Goal: Task Accomplishment & Management: Manage account settings

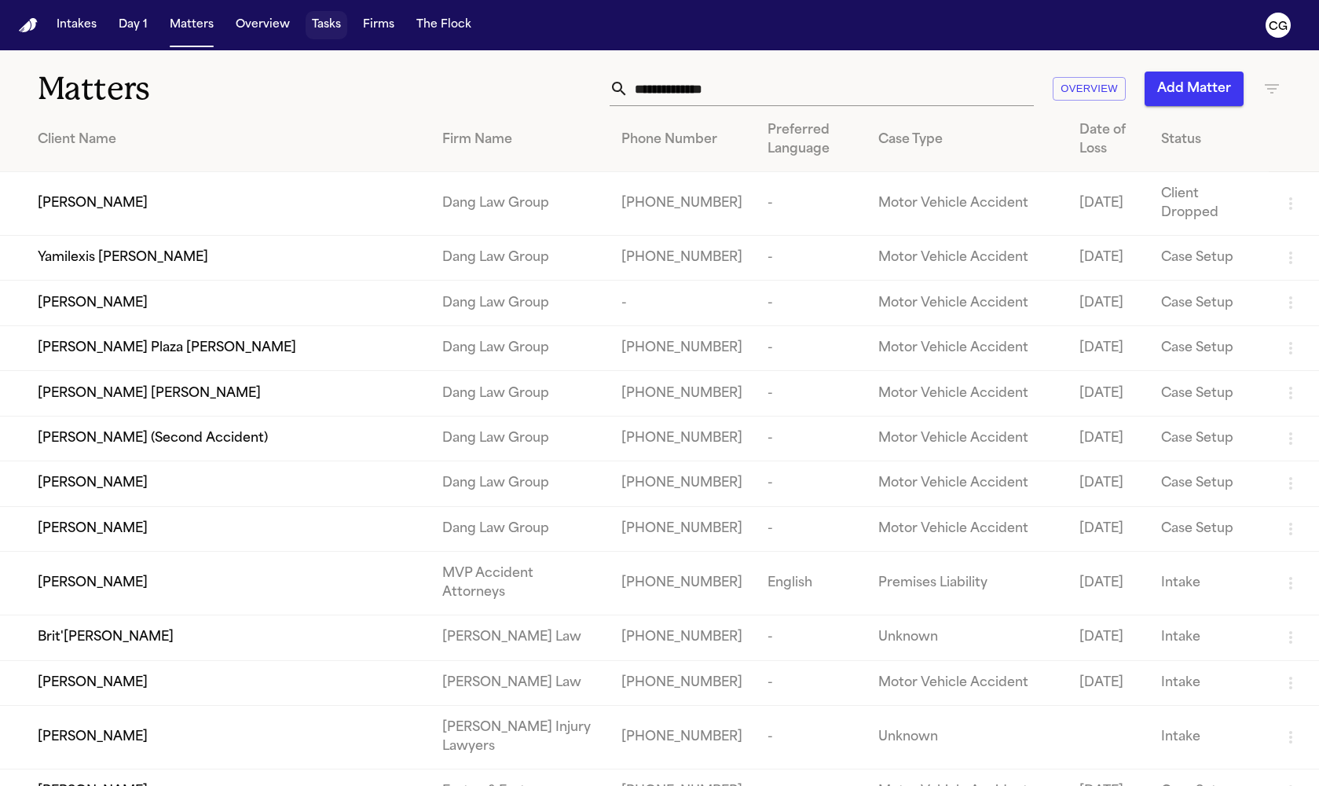
drag, startPoint x: 324, startPoint y: 27, endPoint x: 337, endPoint y: 33, distance: 13.7
click at [324, 27] on button "Tasks" at bounding box center [327, 25] width 42 height 28
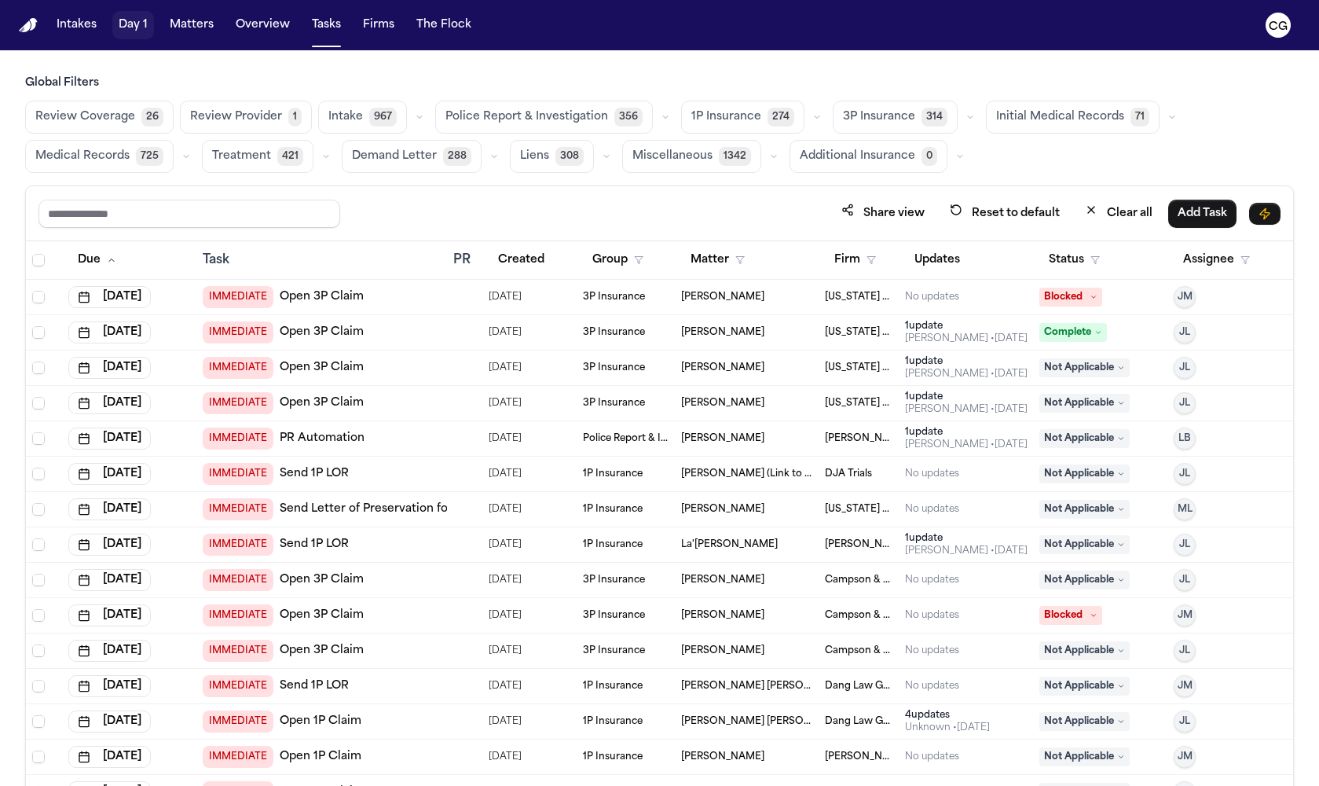
click at [140, 31] on button "Day 1" at bounding box center [133, 25] width 42 height 28
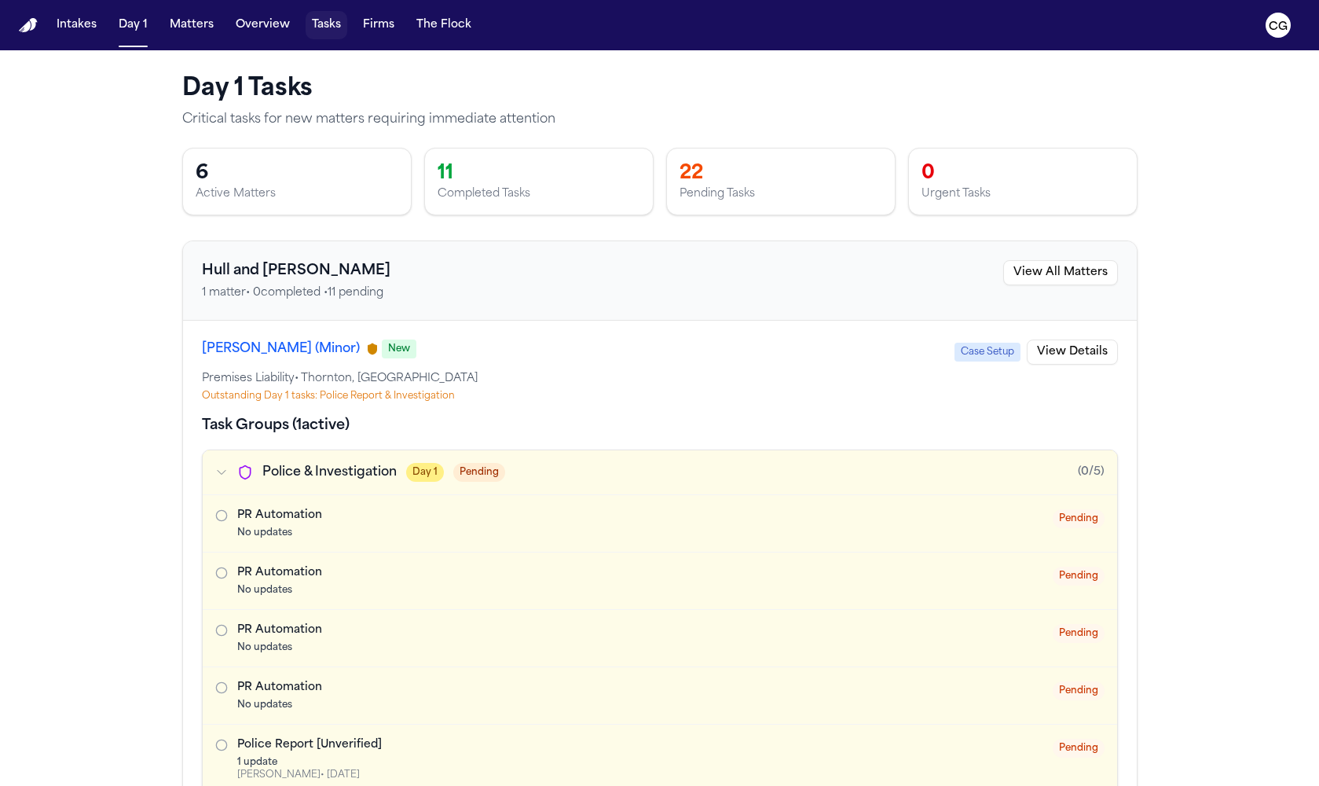
click at [321, 31] on button "Tasks" at bounding box center [327, 25] width 42 height 28
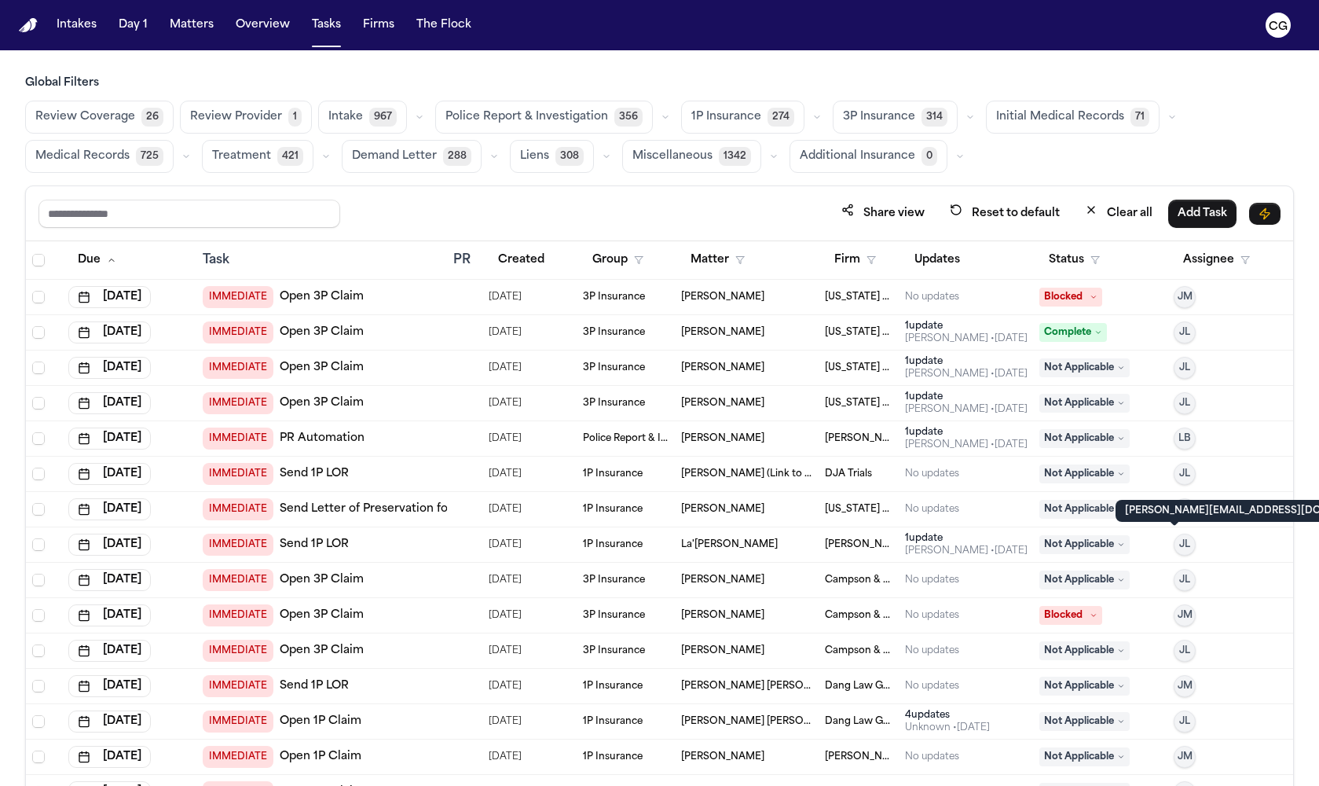
click at [86, 156] on span "Medical Records" at bounding box center [82, 156] width 94 height 16
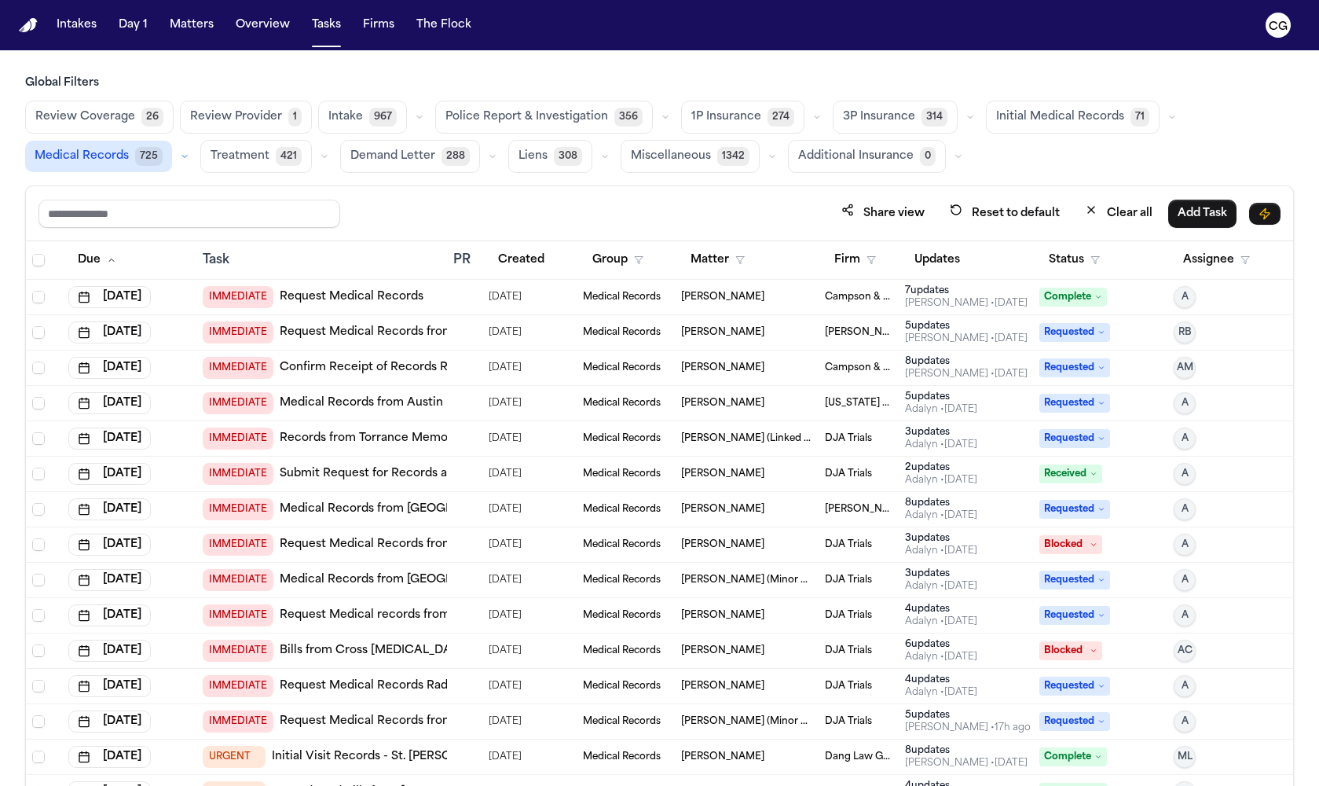
click at [112, 155] on span "Medical Records" at bounding box center [82, 156] width 94 height 16
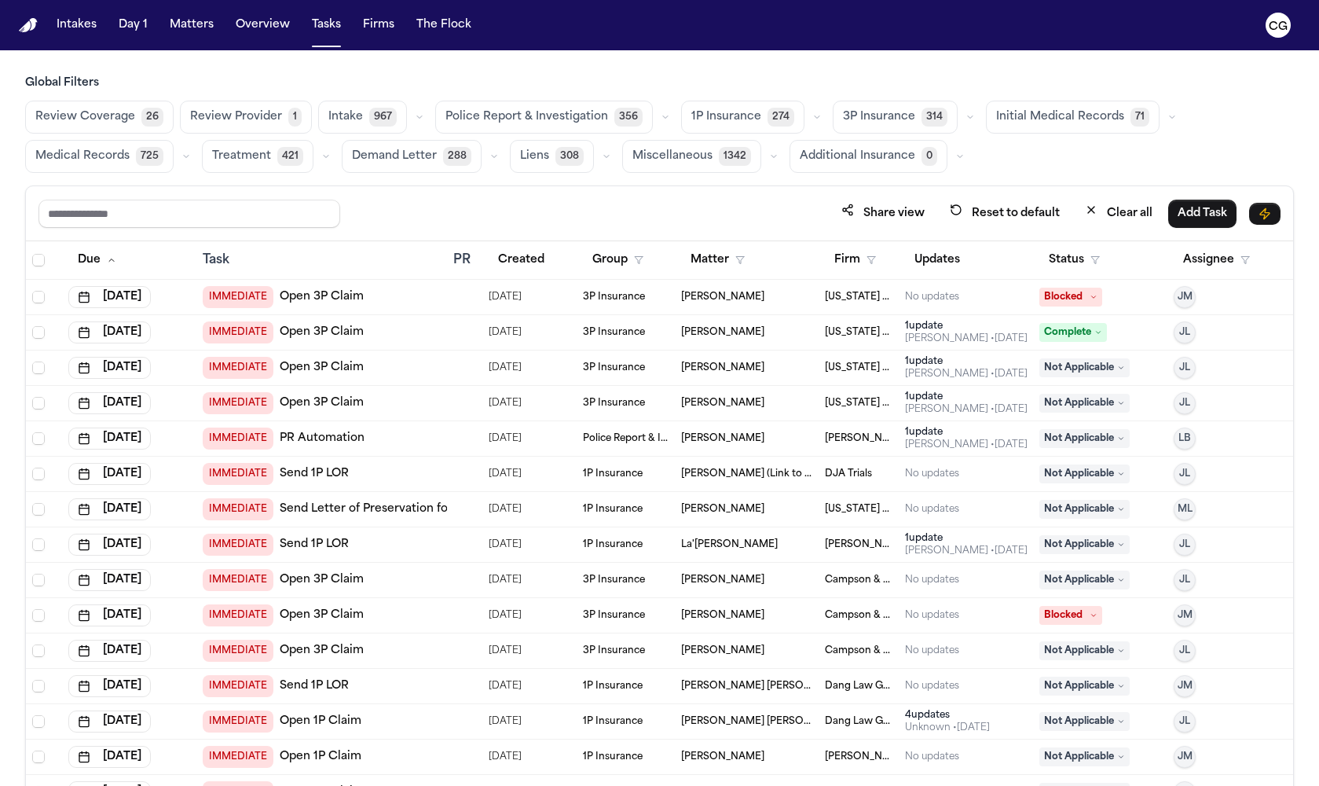
click at [113, 155] on span "Medical Records" at bounding box center [82, 156] width 94 height 16
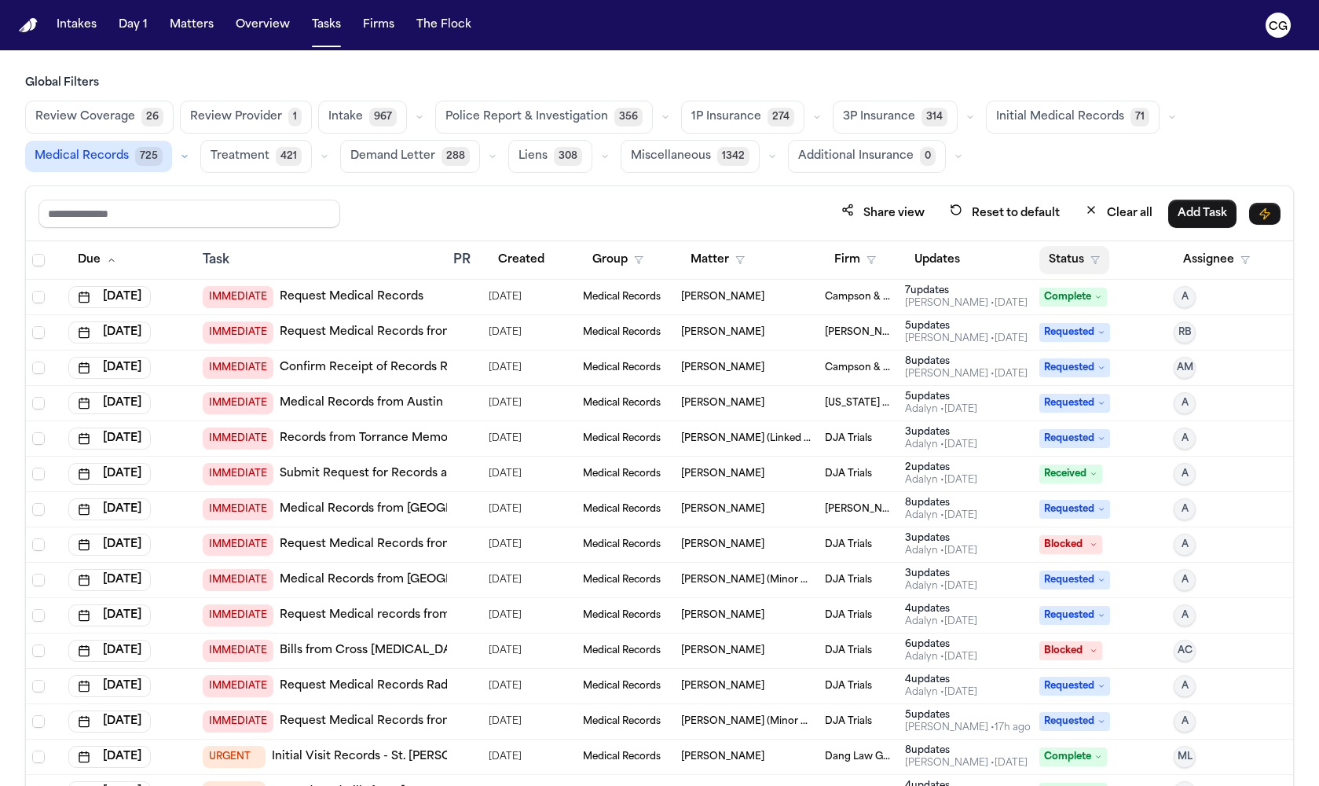
click at [1079, 255] on button "Status" at bounding box center [1074, 260] width 70 height 28
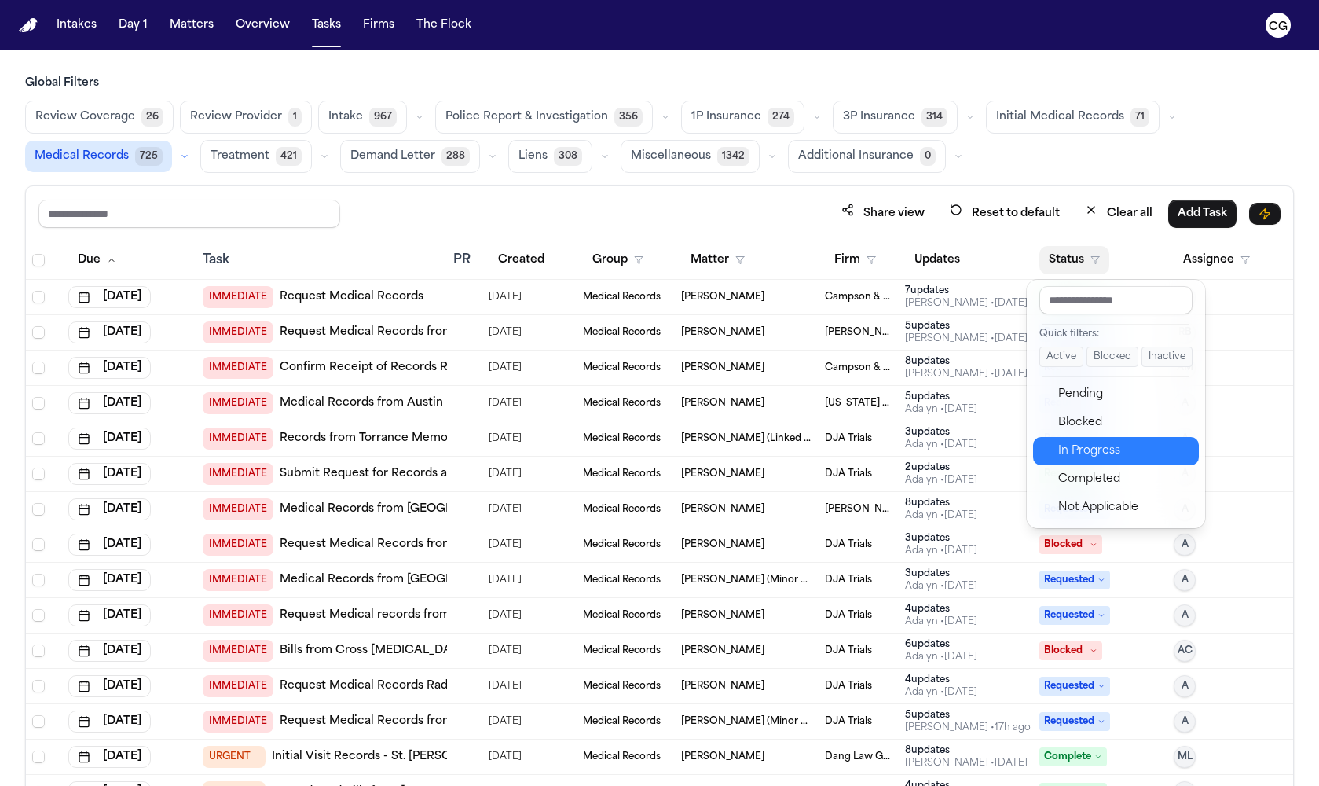
click at [1099, 454] on div "In Progress" at bounding box center [1123, 451] width 131 height 19
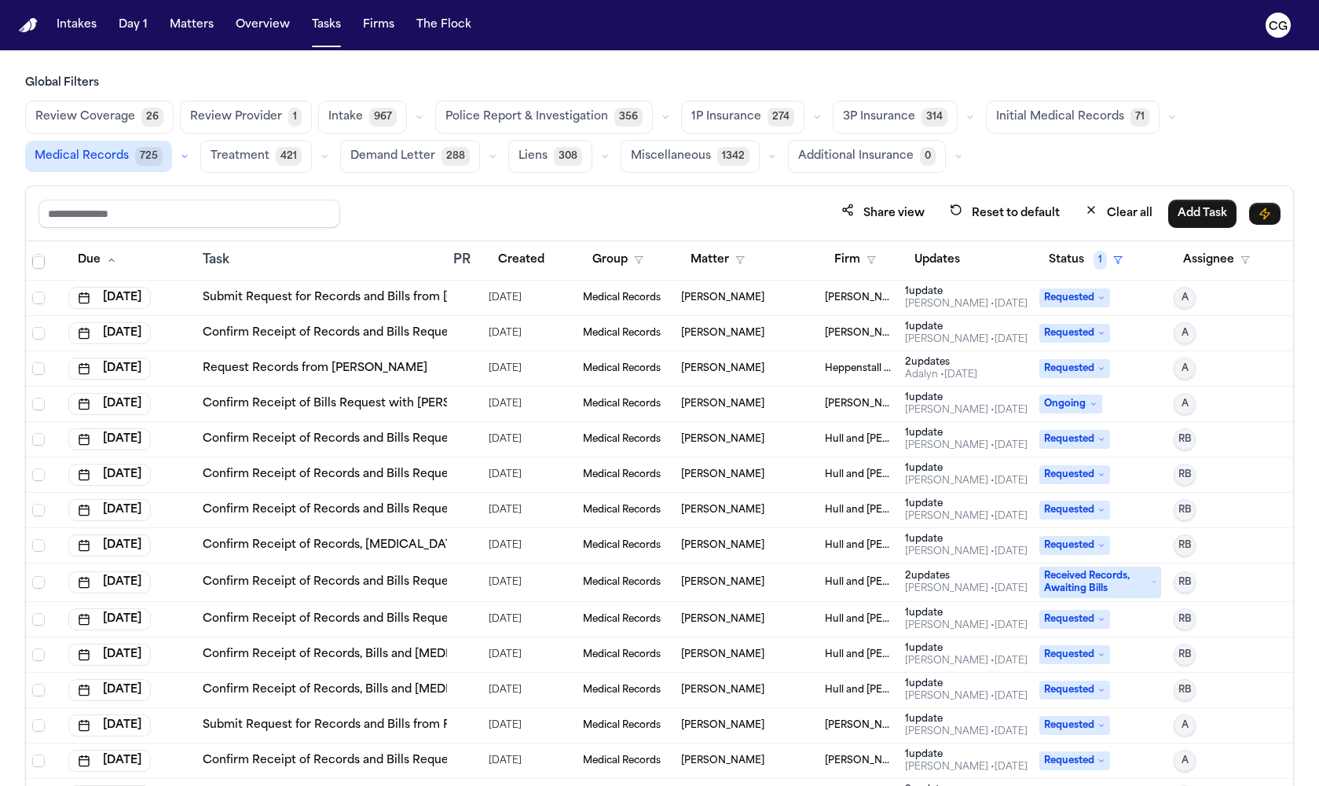
scroll to position [17061, 0]
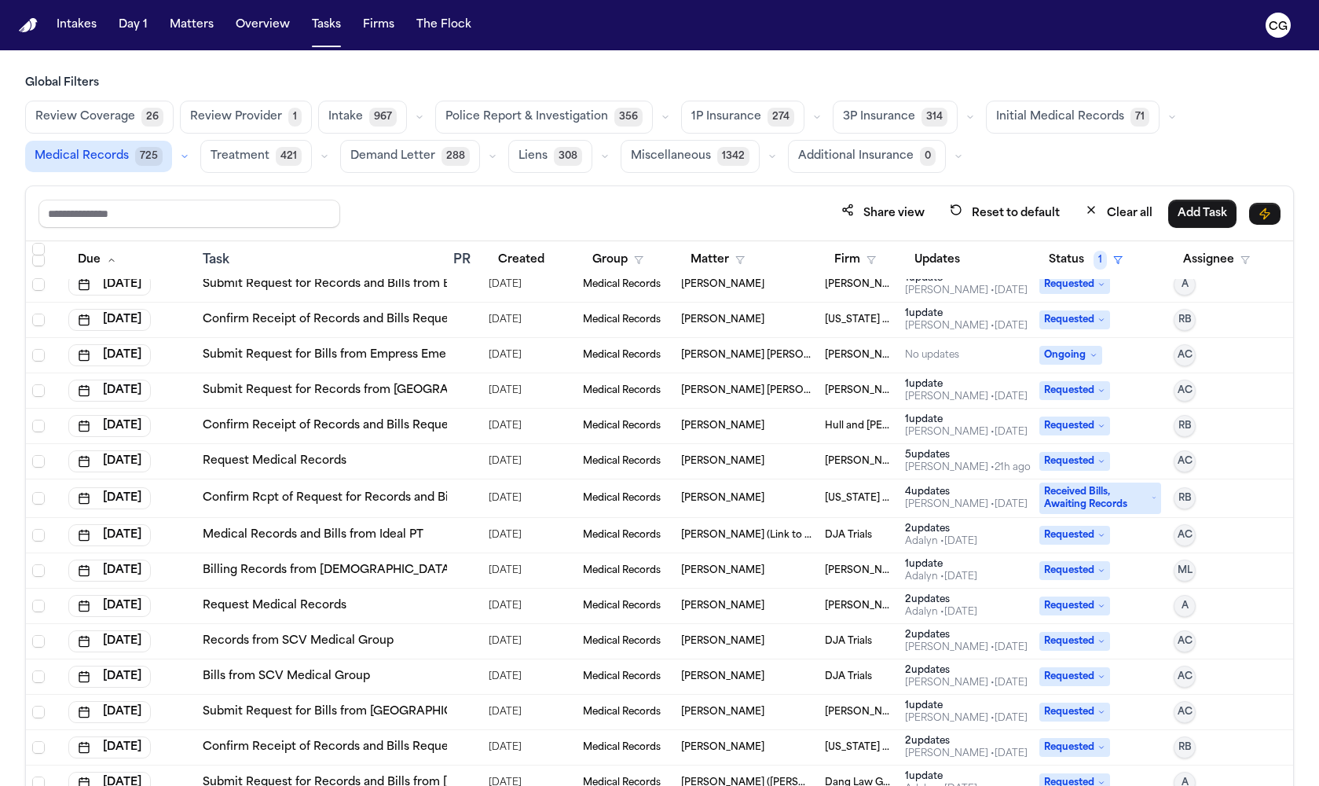
click at [1090, 356] on icon at bounding box center [1094, 355] width 8 height 8
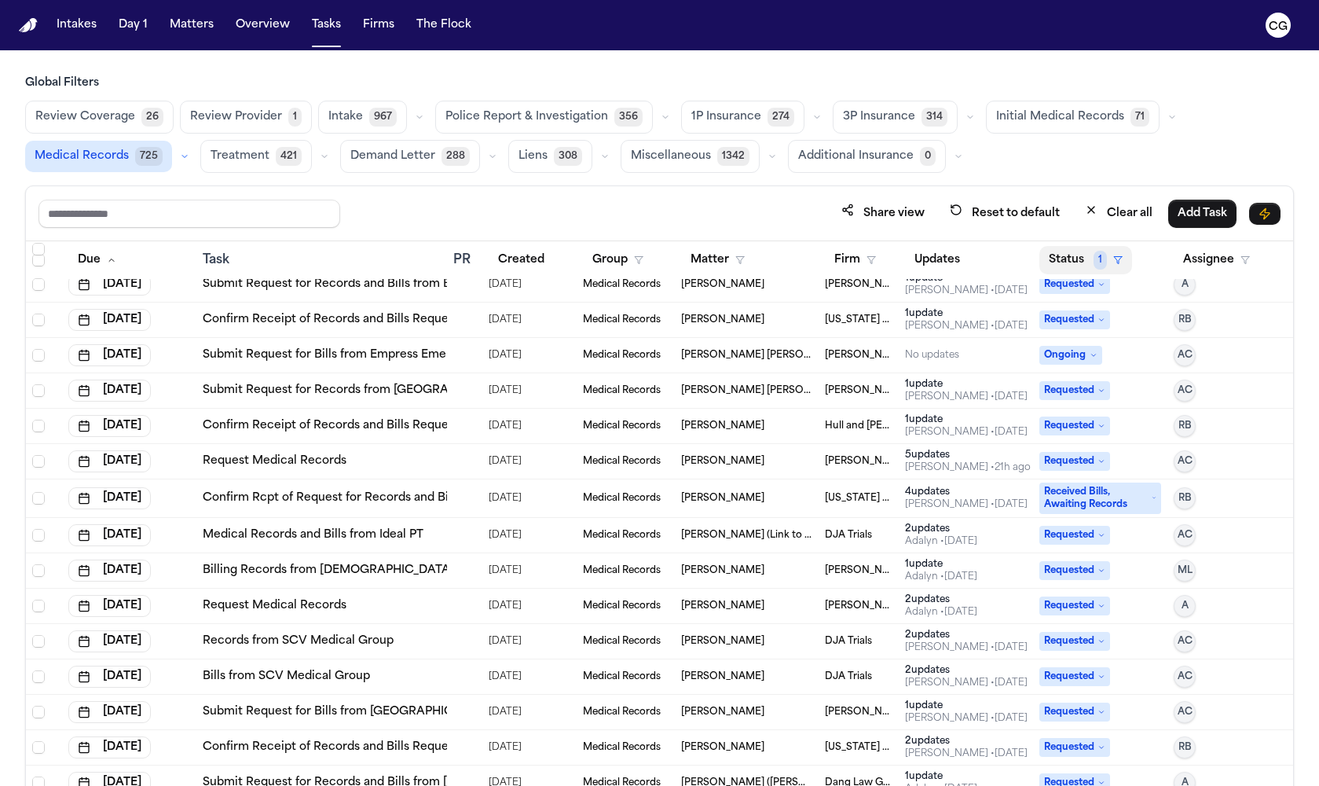
click at [1113, 261] on icon "button" at bounding box center [1117, 259] width 9 height 9
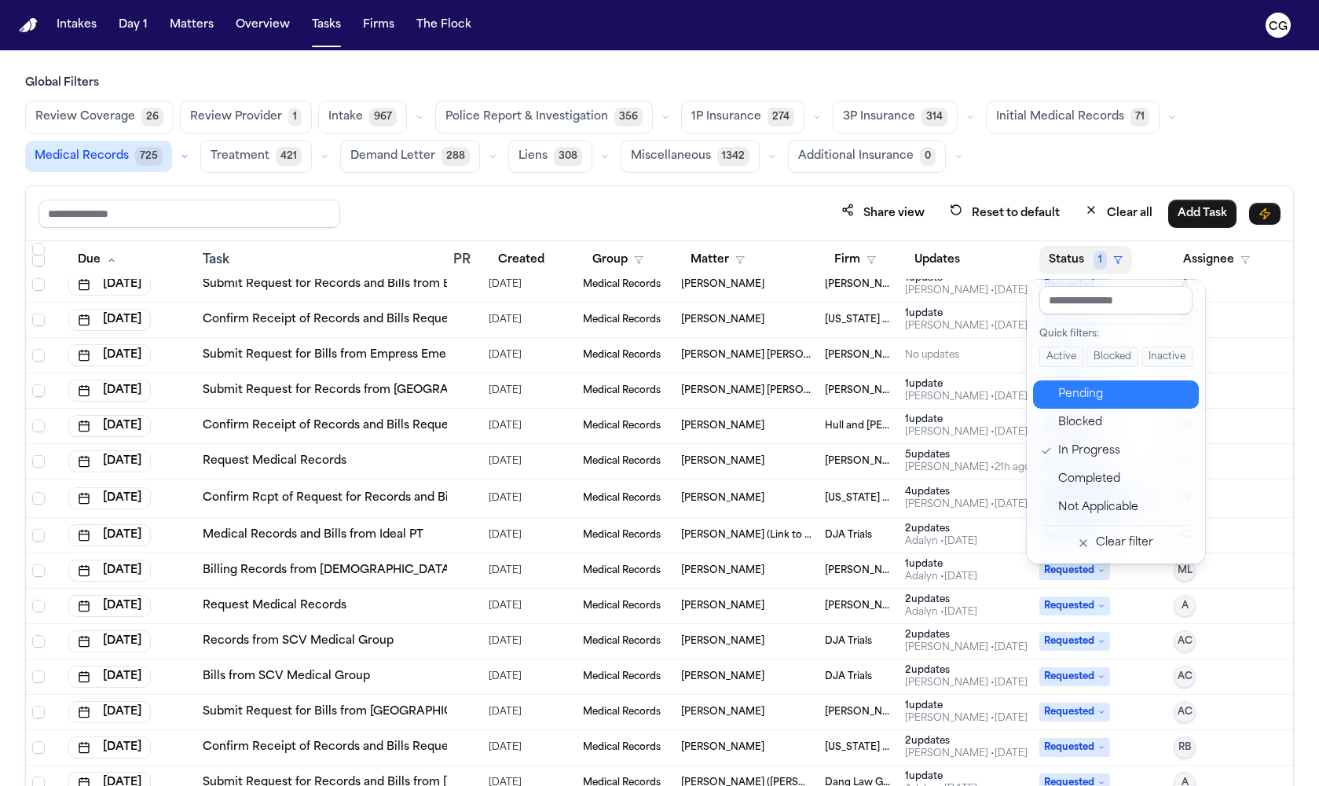
click at [1107, 392] on div "Pending" at bounding box center [1123, 394] width 131 height 19
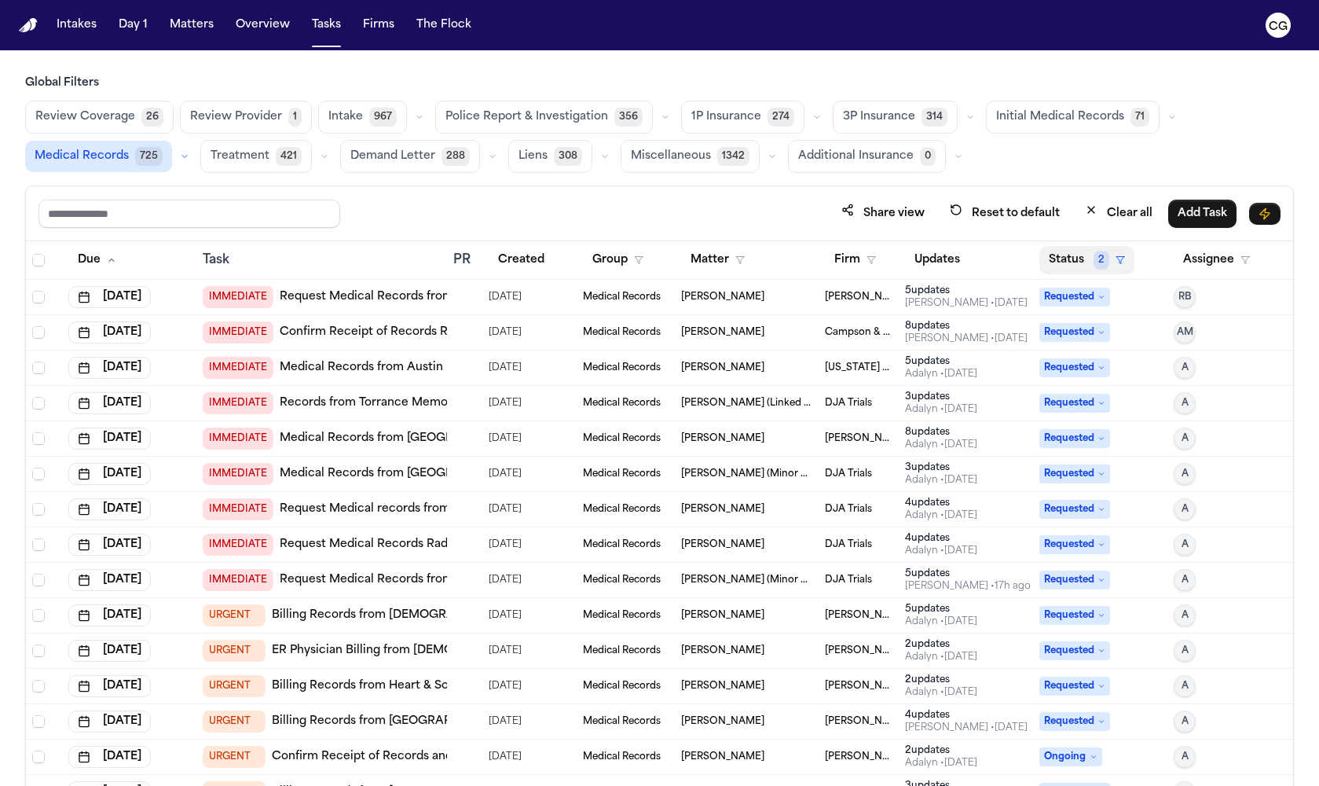
click at [1116, 258] on polygon "button" at bounding box center [1120, 260] width 8 height 7
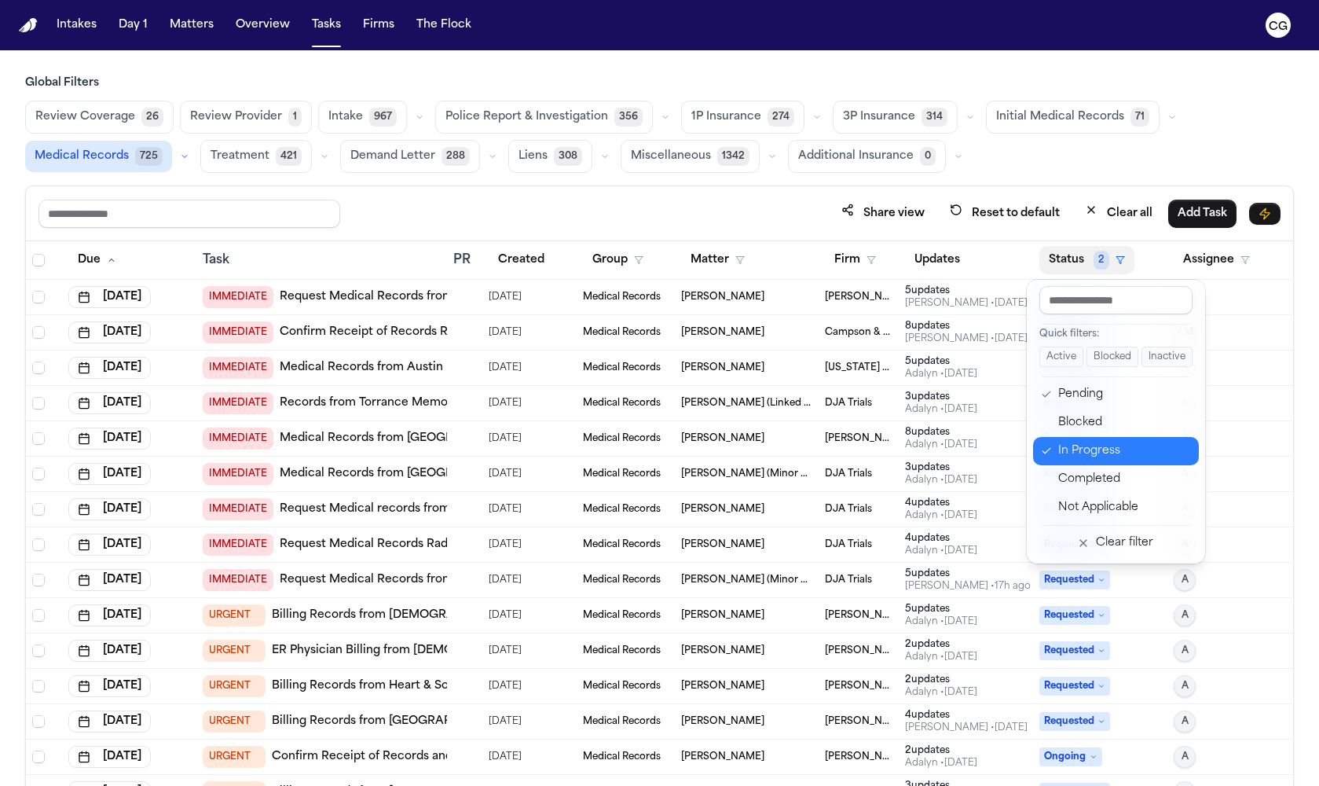
click at [1065, 449] on div "In Progress" at bounding box center [1123, 451] width 131 height 19
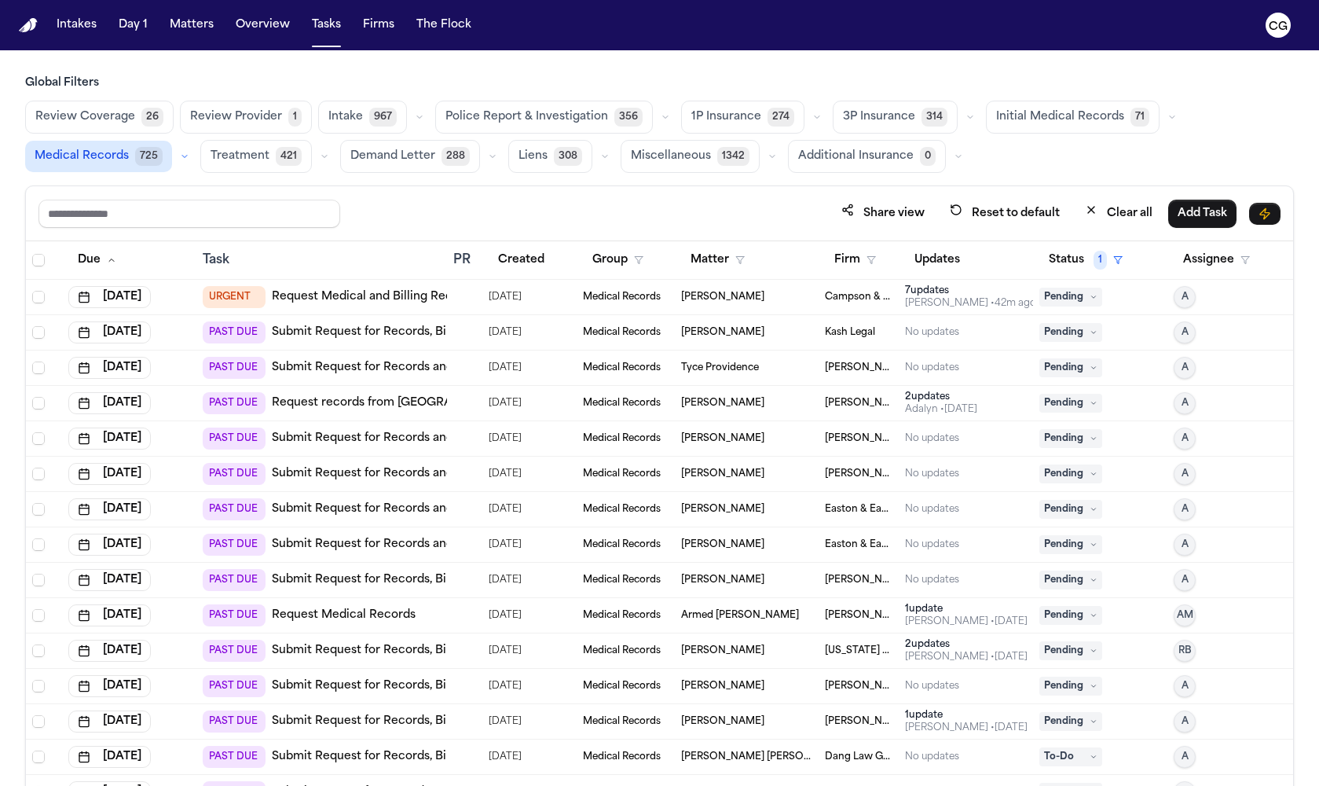
click at [246, 301] on span "URGENT" at bounding box center [234, 297] width 63 height 22
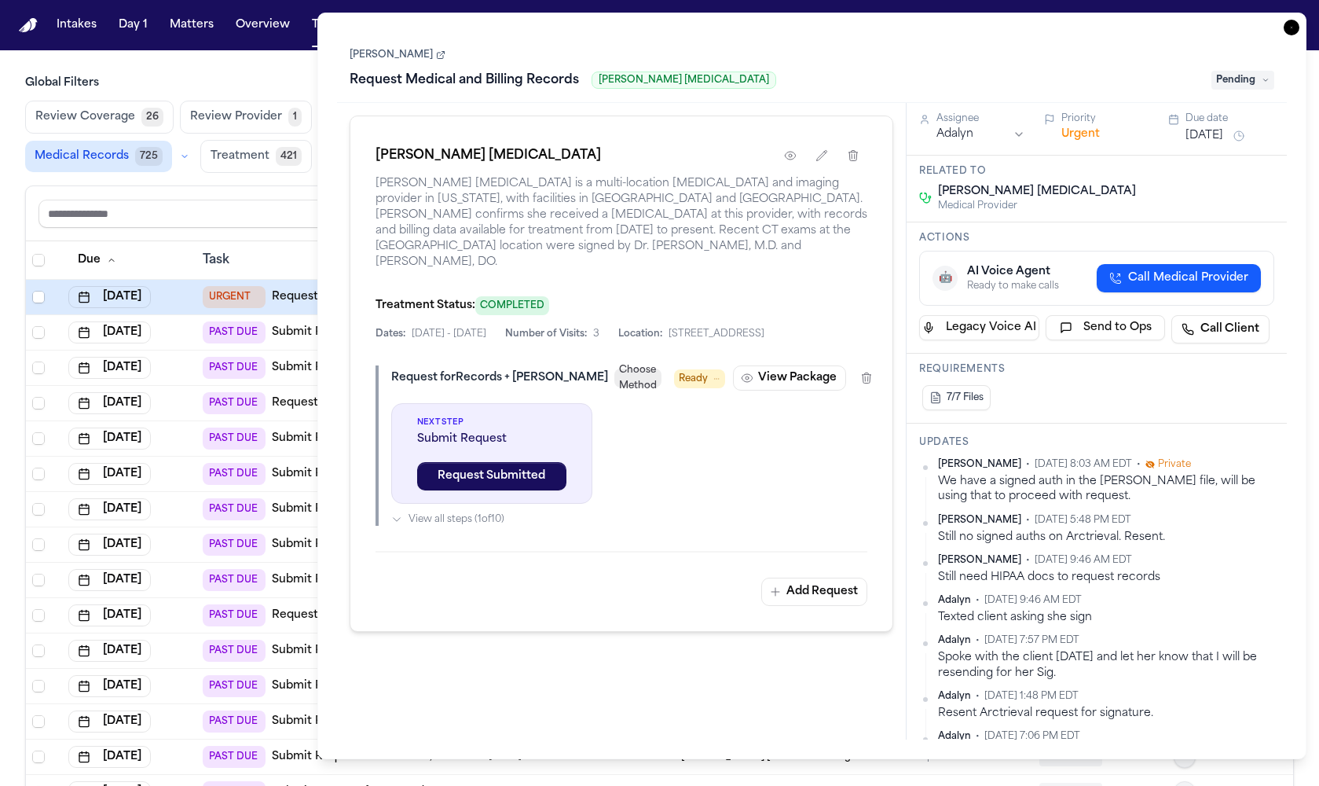
click at [405, 526] on button "View all steps ( 1 of 10 )" at bounding box center [629, 519] width 477 height 13
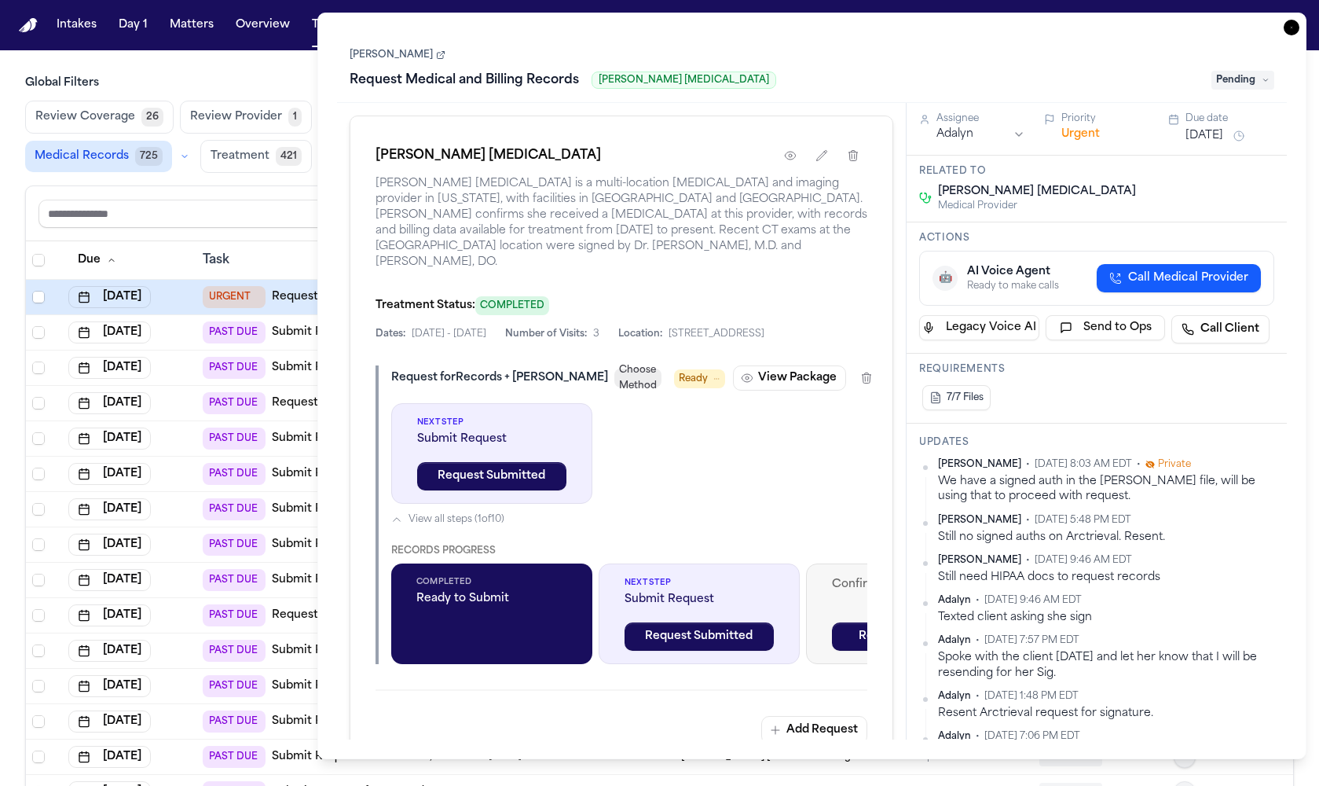
click at [507, 607] on span "Ready to Submit" at bounding box center [491, 599] width 151 height 16
click at [761, 390] on button "View Package" at bounding box center [789, 377] width 113 height 25
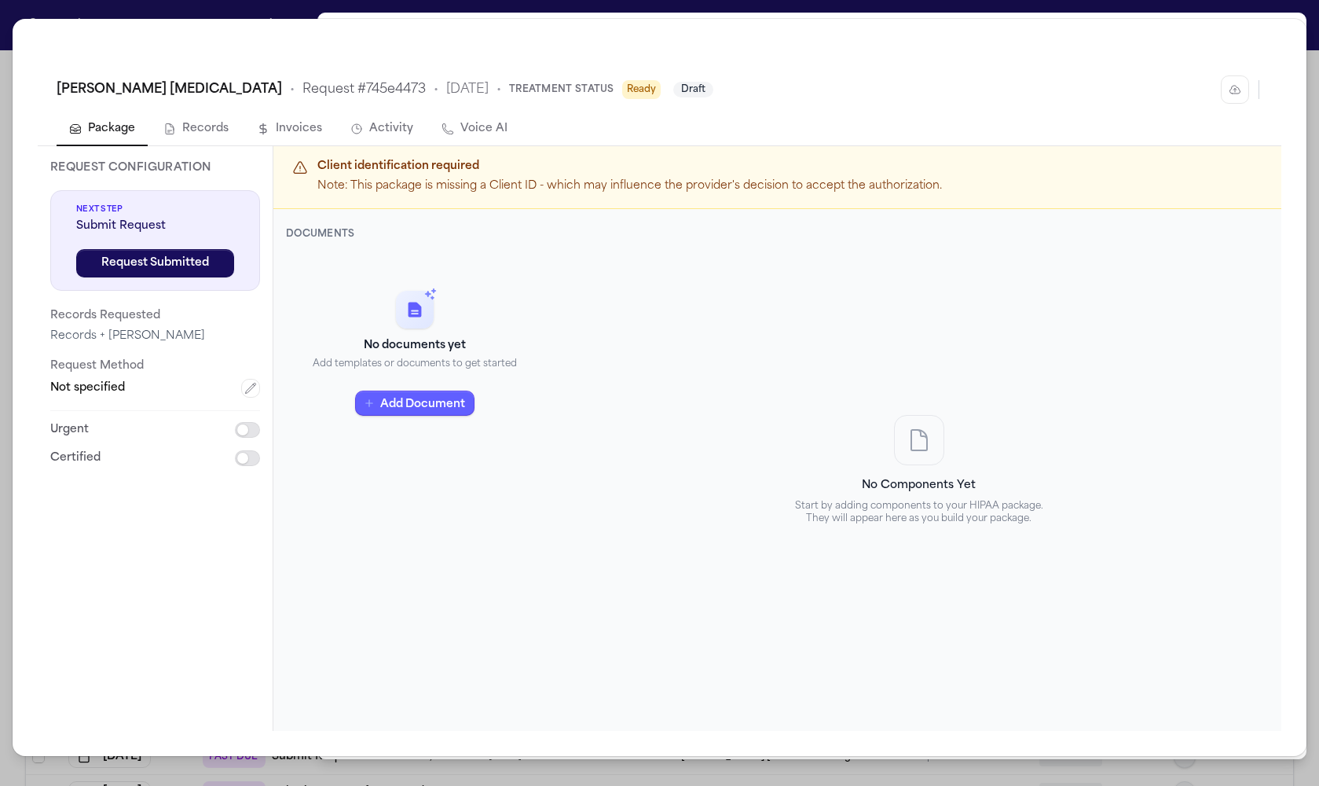
click at [205, 133] on button "Records" at bounding box center [196, 129] width 90 height 33
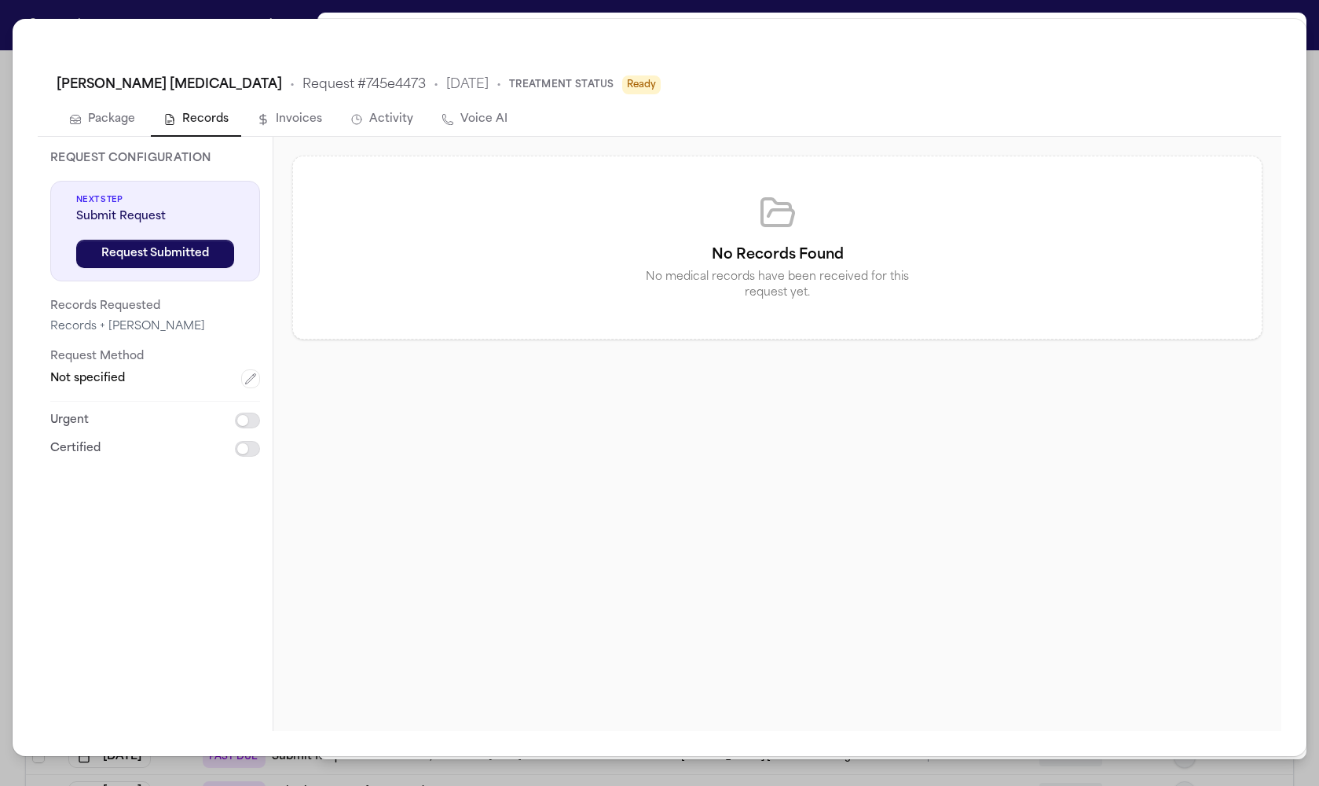
click at [86, 122] on button "Package" at bounding box center [102, 120] width 91 height 33
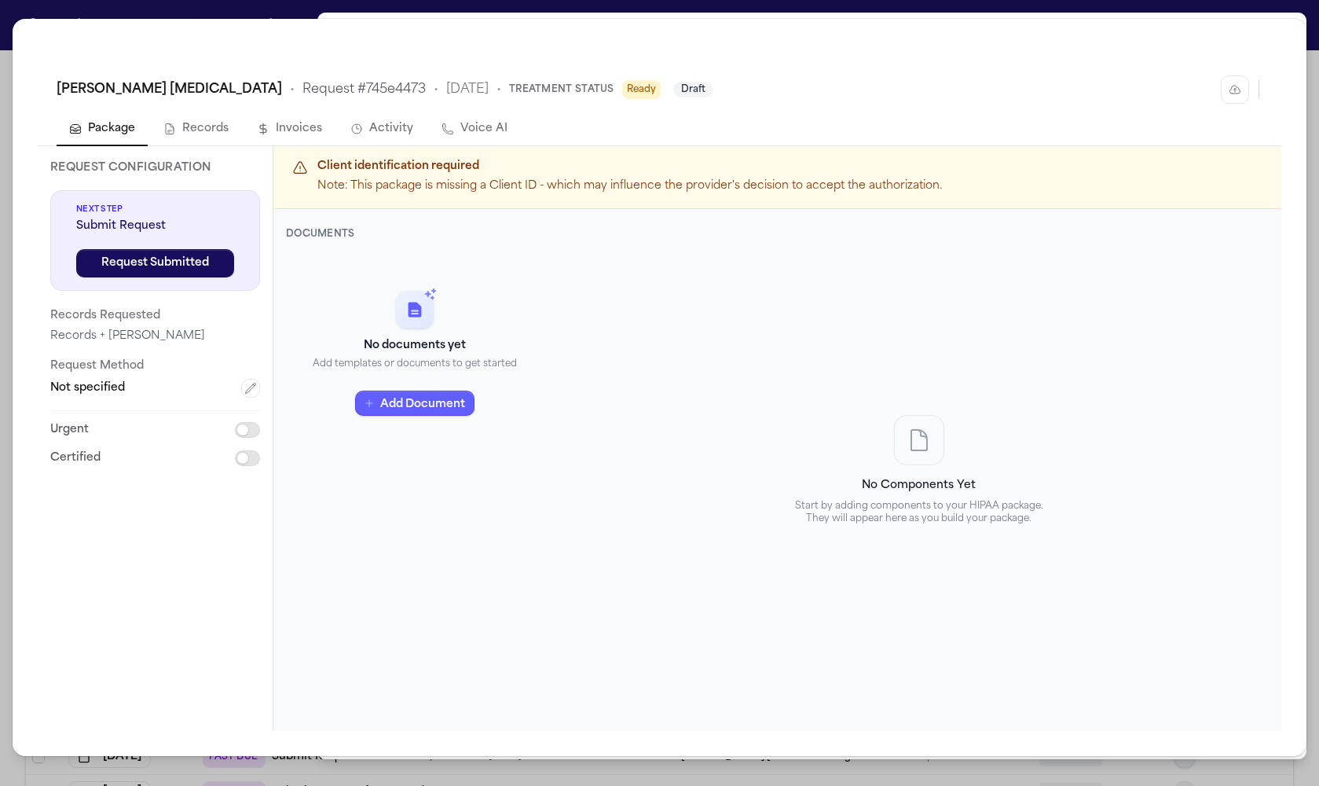
click at [276, 131] on button "Invoices" at bounding box center [289, 129] width 90 height 33
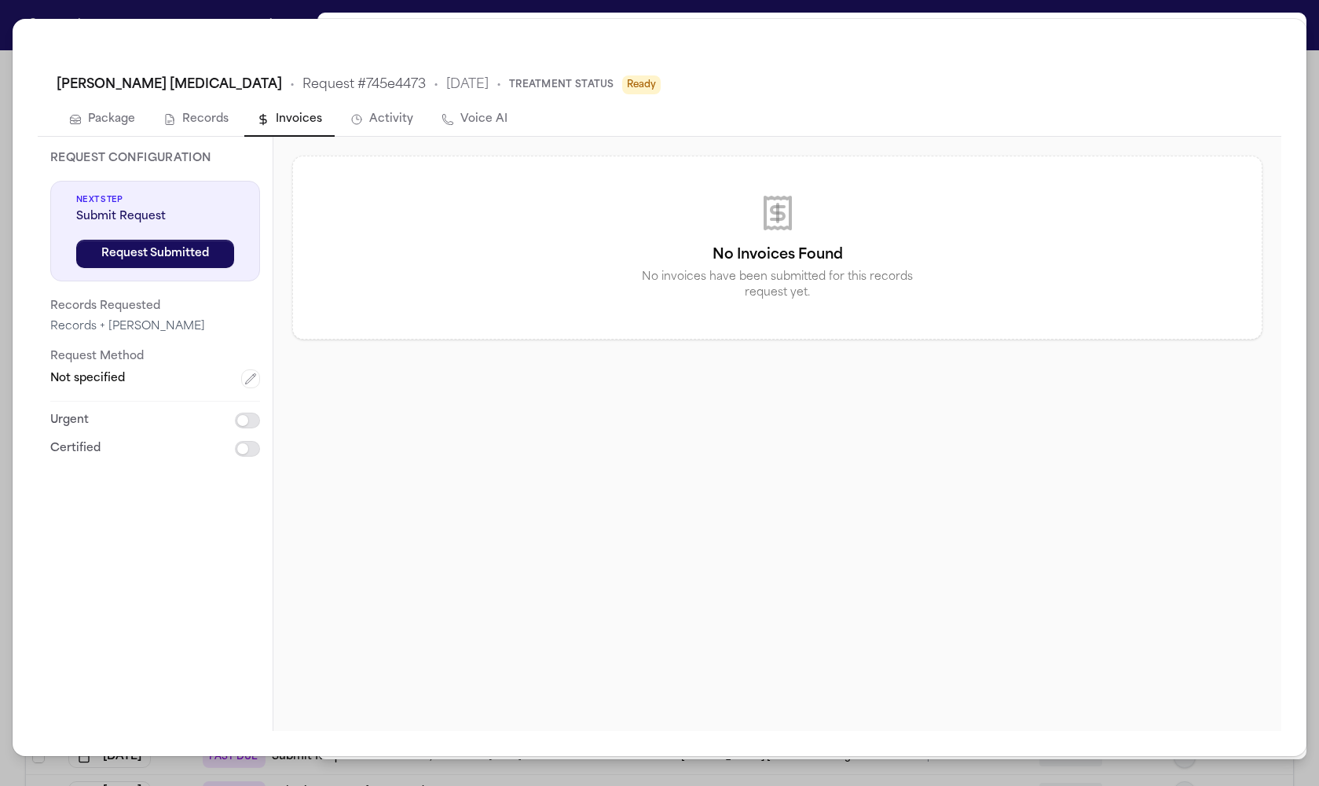
click at [374, 125] on button "Activity" at bounding box center [382, 120] width 88 height 33
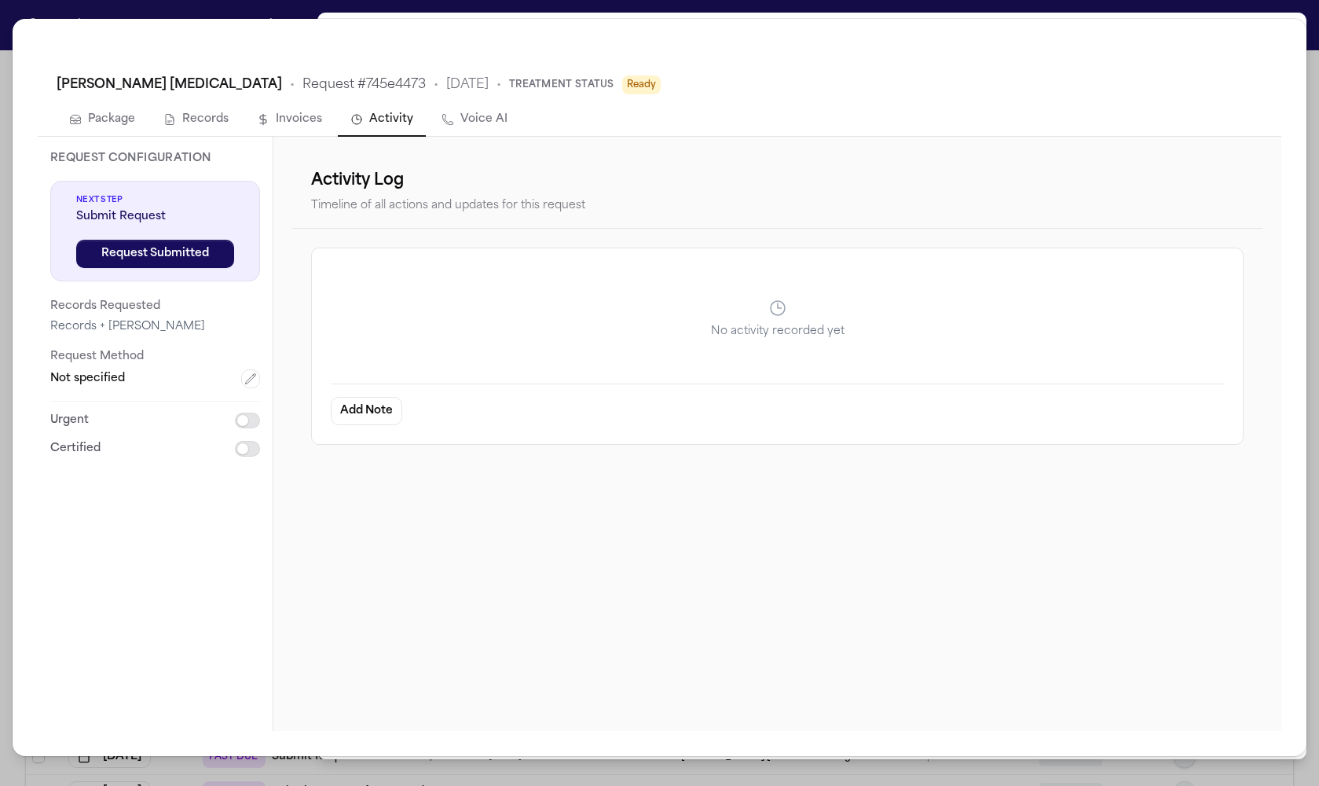
click at [88, 127] on button "Package" at bounding box center [102, 120] width 91 height 33
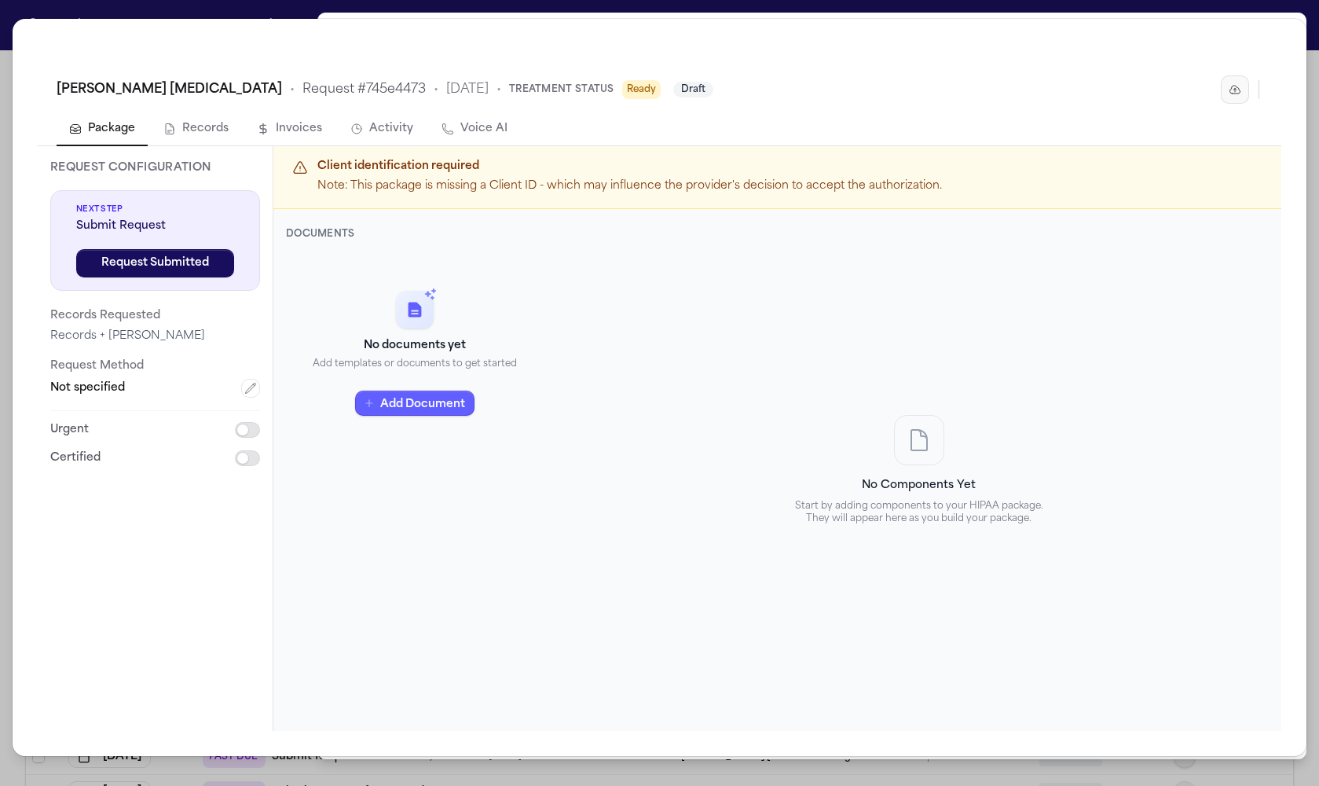
click at [1226, 91] on button "button" at bounding box center [1235, 89] width 28 height 28
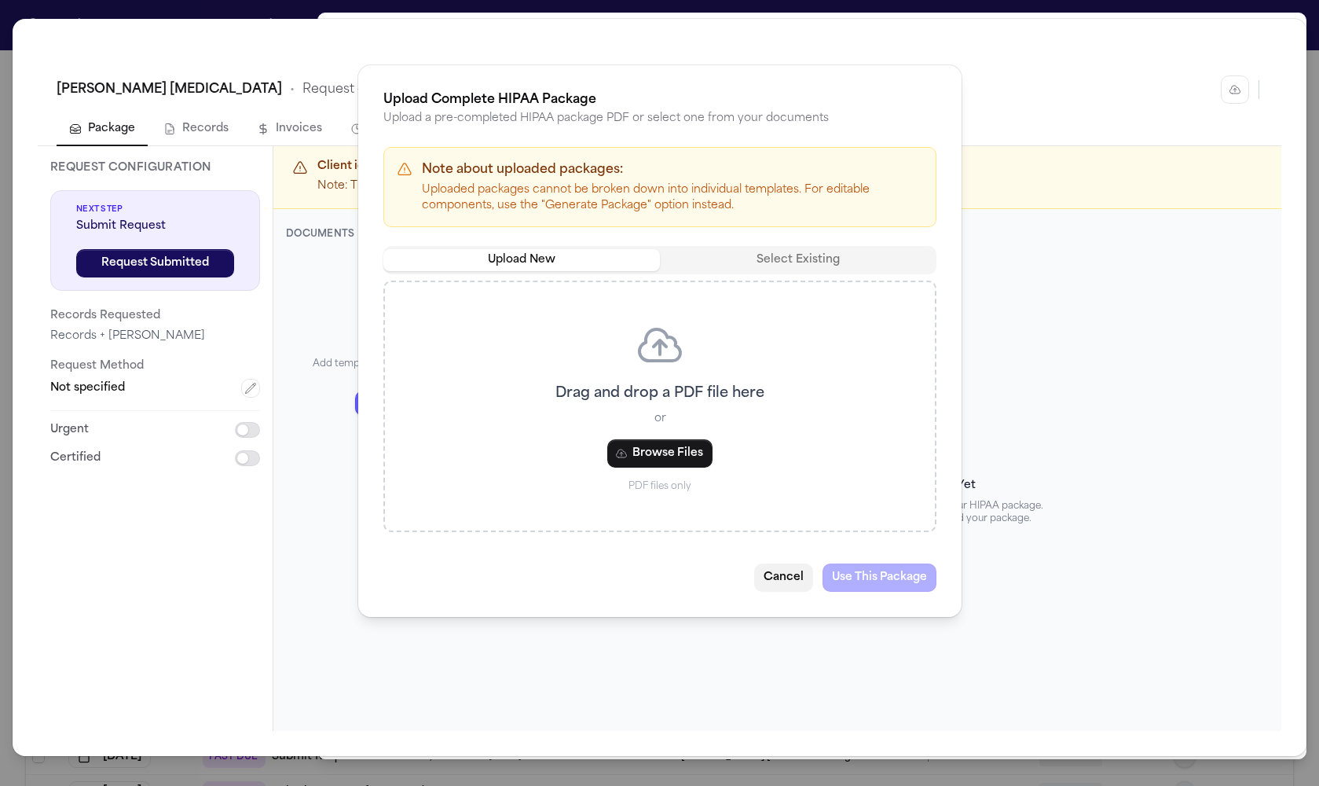
click at [769, 577] on button "Cancel" at bounding box center [783, 577] width 59 height 28
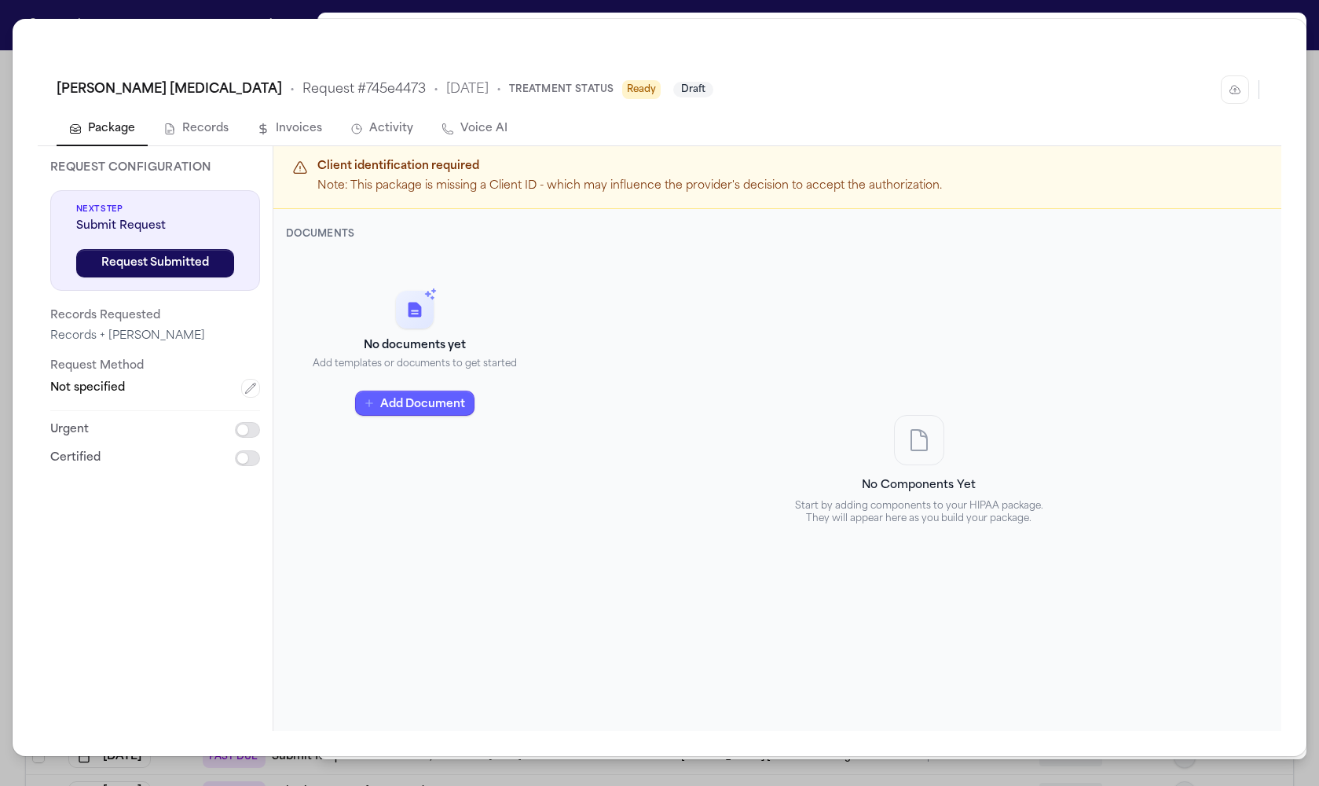
click at [5, 189] on div "Zwanger-Pesiri Radiology • Request # 745e4473 • 9/18/2025 • Treatment Status Re…" at bounding box center [659, 393] width 1319 height 786
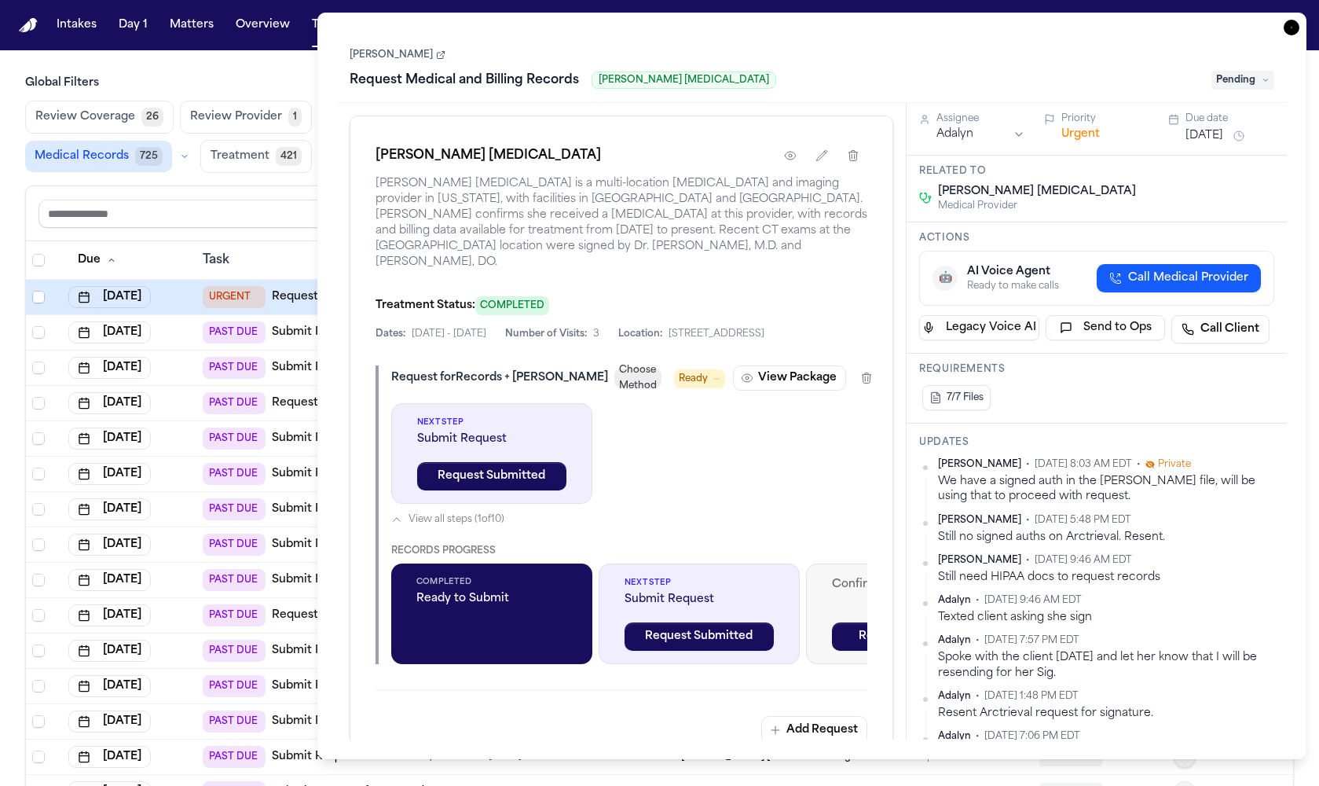
click at [1291, 29] on icon "button" at bounding box center [1292, 28] width 16 height 16
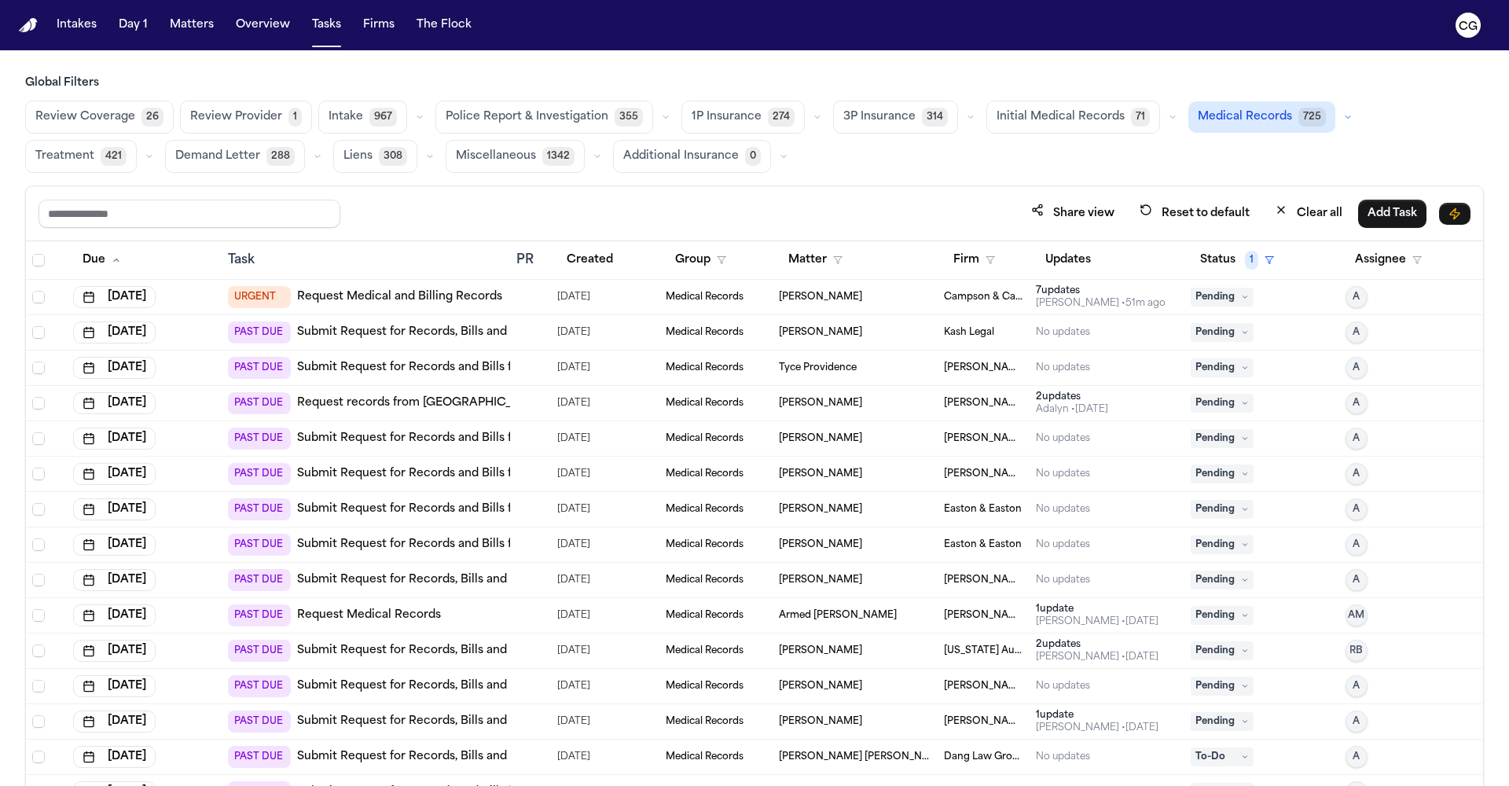
click at [1318, 23] on text "CG" at bounding box center [1467, 26] width 19 height 11
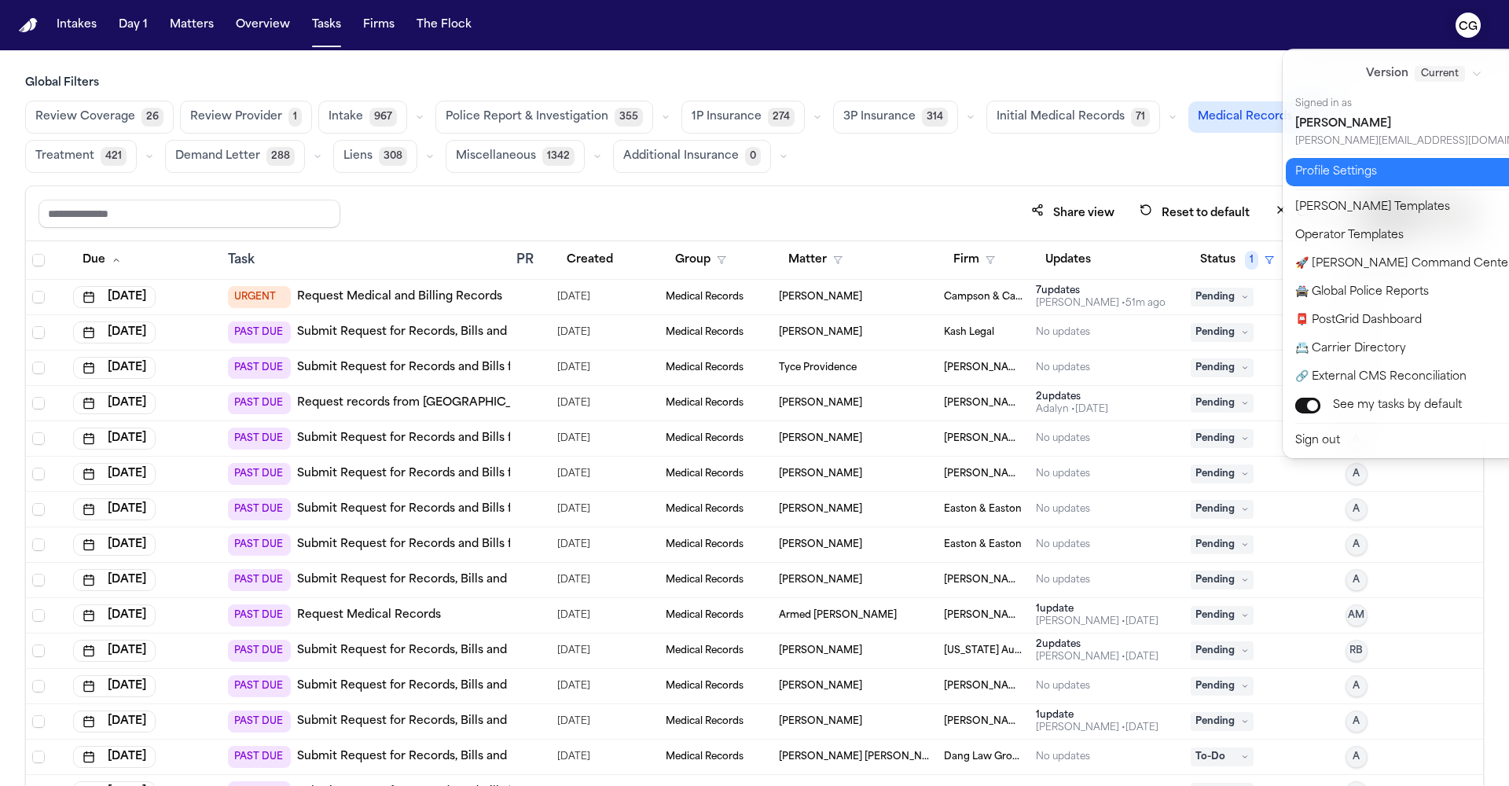
click at [1318, 167] on button "Profile Settings" at bounding box center [1432, 172] width 295 height 28
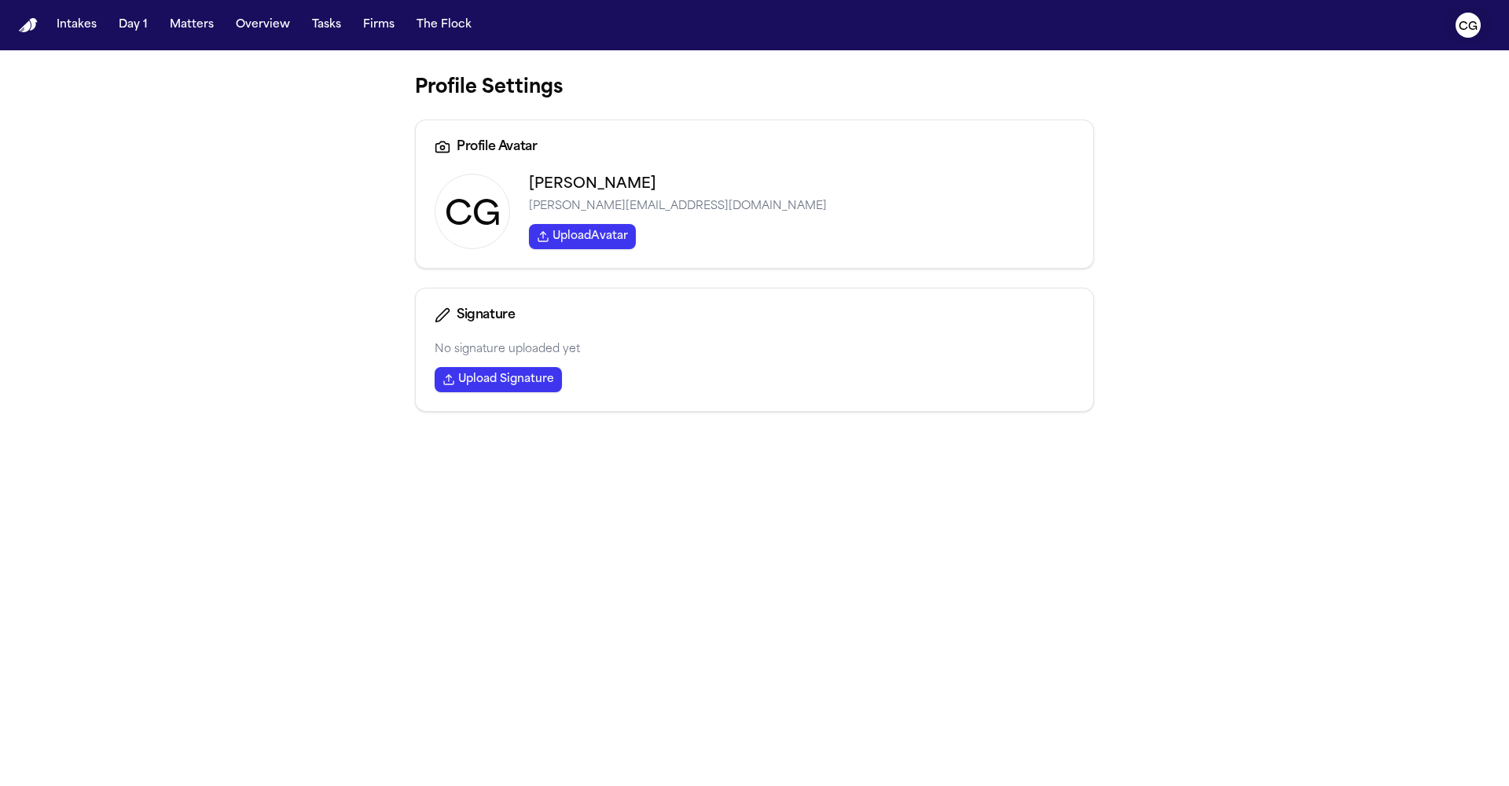
click at [1318, 35] on icon "CG" at bounding box center [1467, 25] width 25 height 25
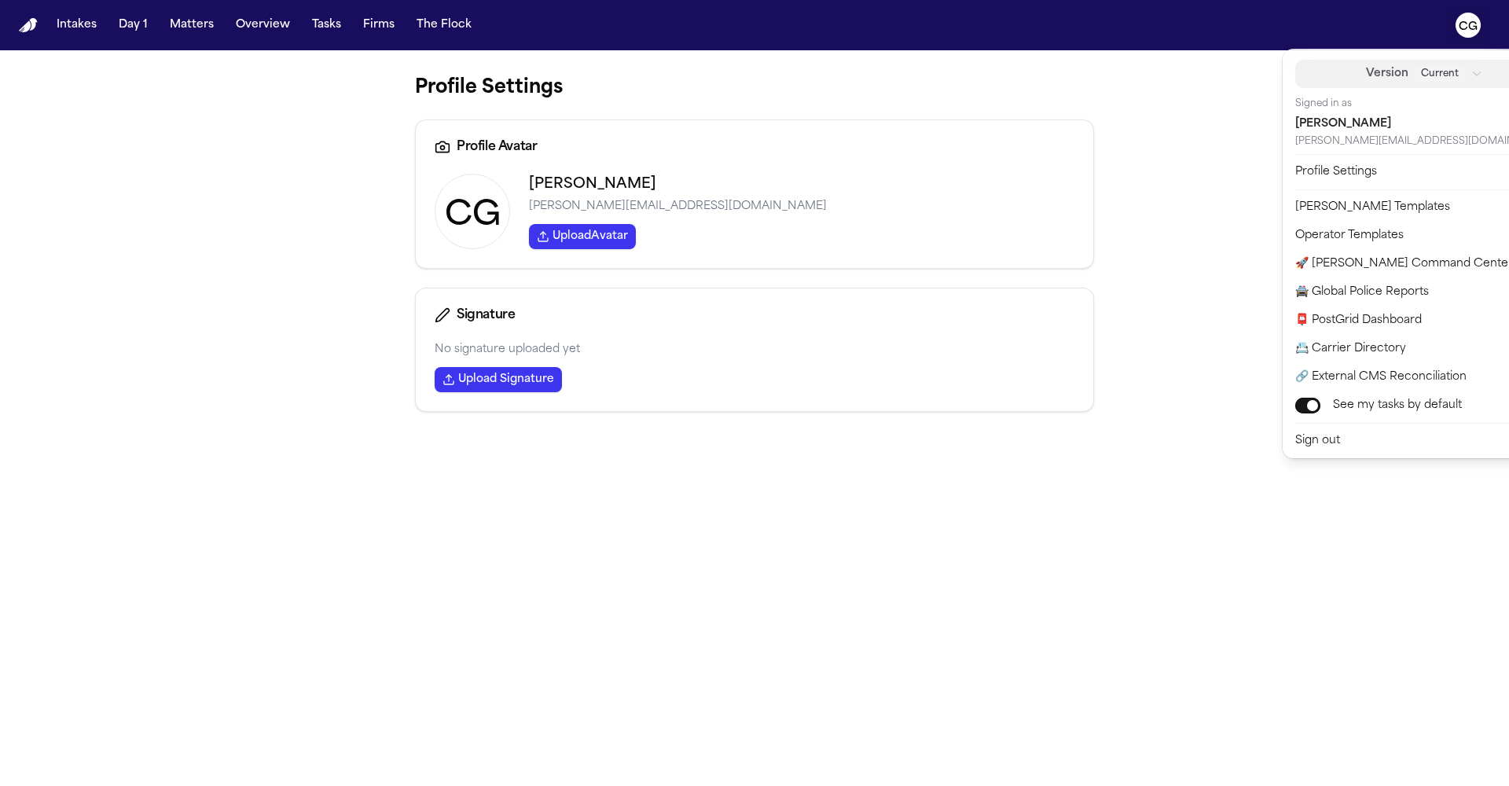
click at [1318, 71] on span "Version" at bounding box center [1387, 73] width 42 height 19
click at [189, 139] on main "Profile Settings Profile Avatar CG Carol Gomez carol@finchlegal.com Upload Avat…" at bounding box center [754, 417] width 1509 height 735
click at [19, 32] on nav "Intakes Day 1 Matters Overview Tasks Firms The Flock CG" at bounding box center [754, 25] width 1509 height 50
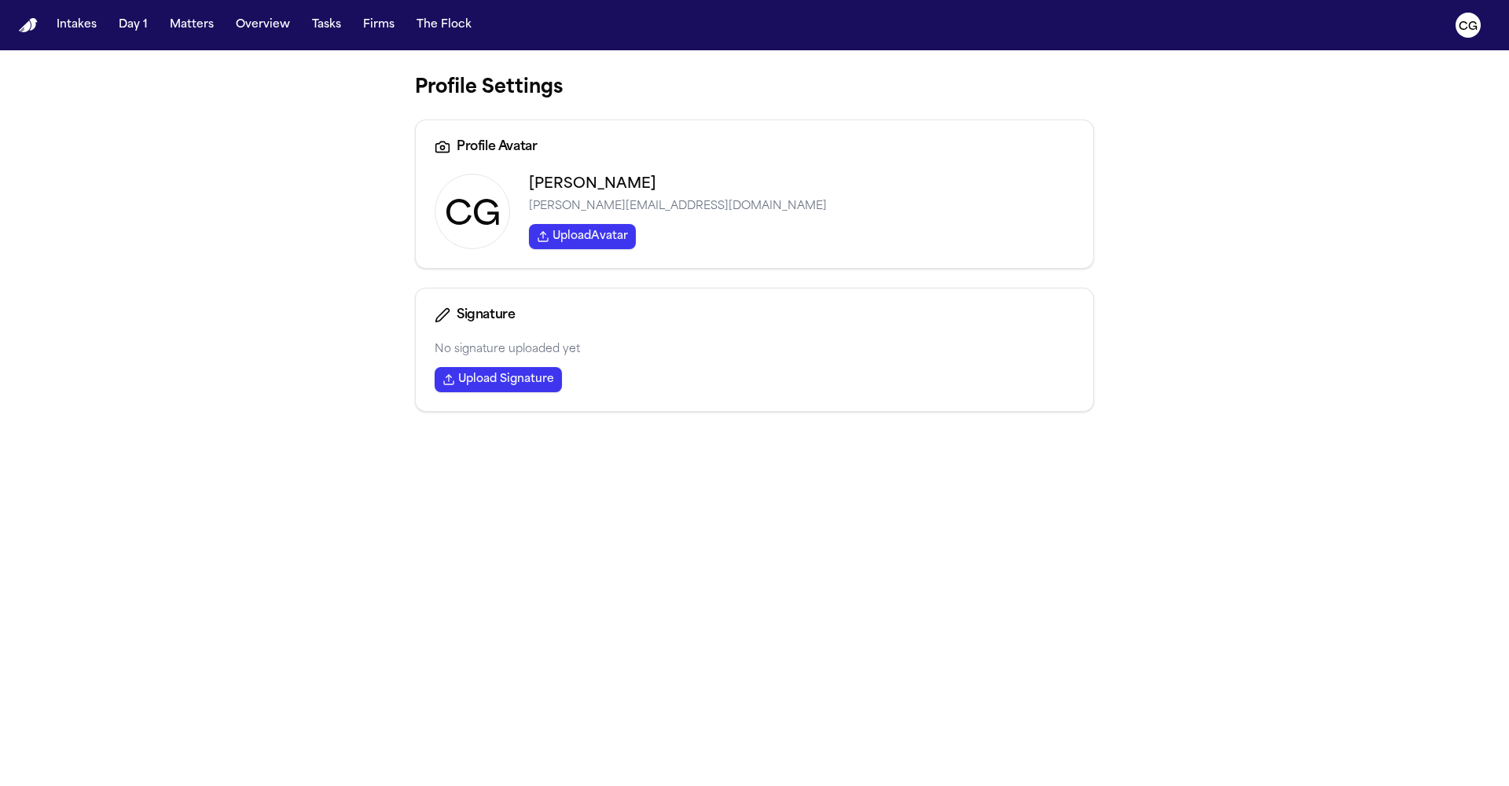
click at [23, 28] on img "Home" at bounding box center [28, 25] width 19 height 15
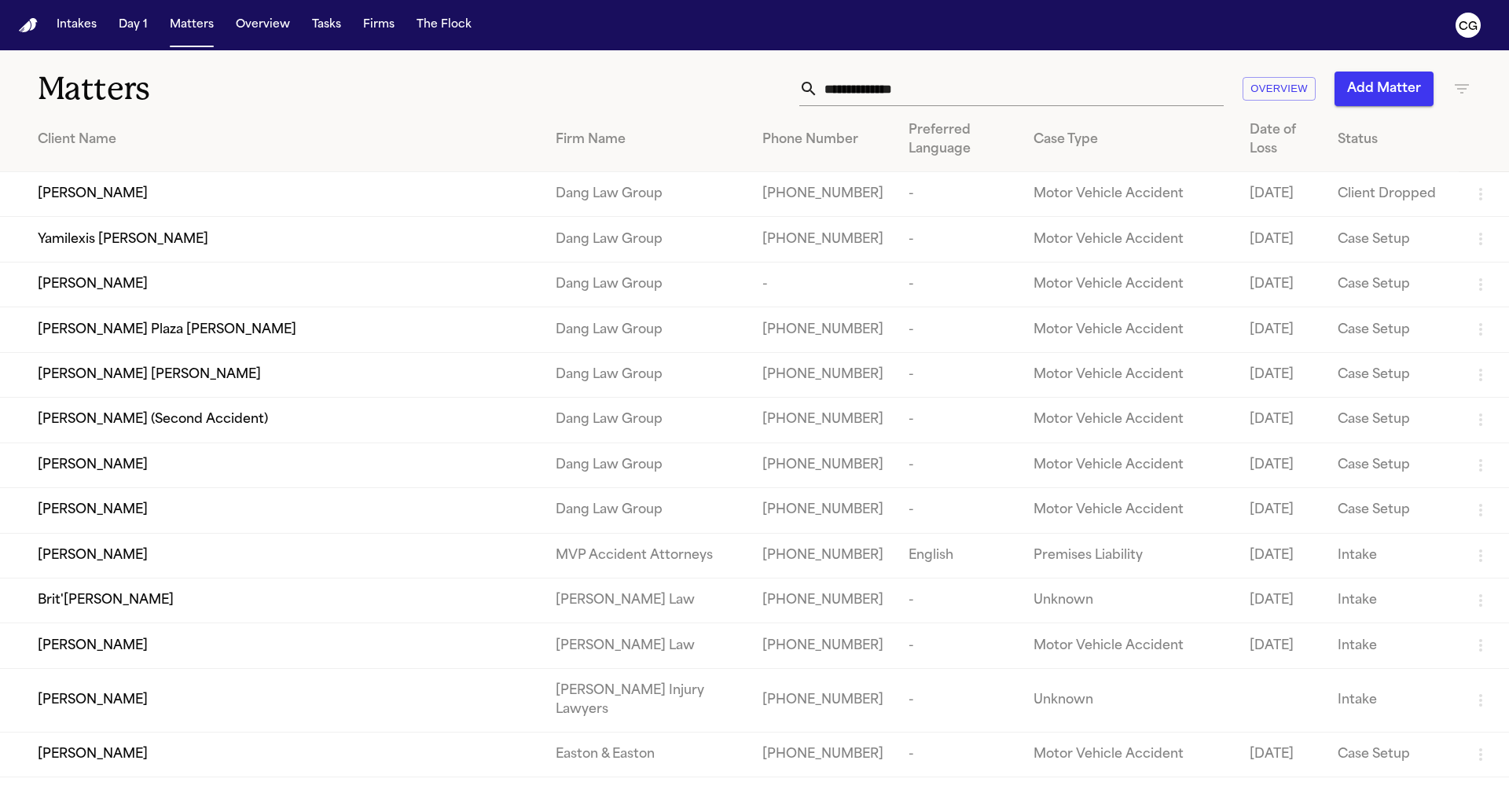
click at [25, 28] on img "Home" at bounding box center [28, 25] width 19 height 15
click at [1318, 34] on icon "CG" at bounding box center [1467, 25] width 25 height 25
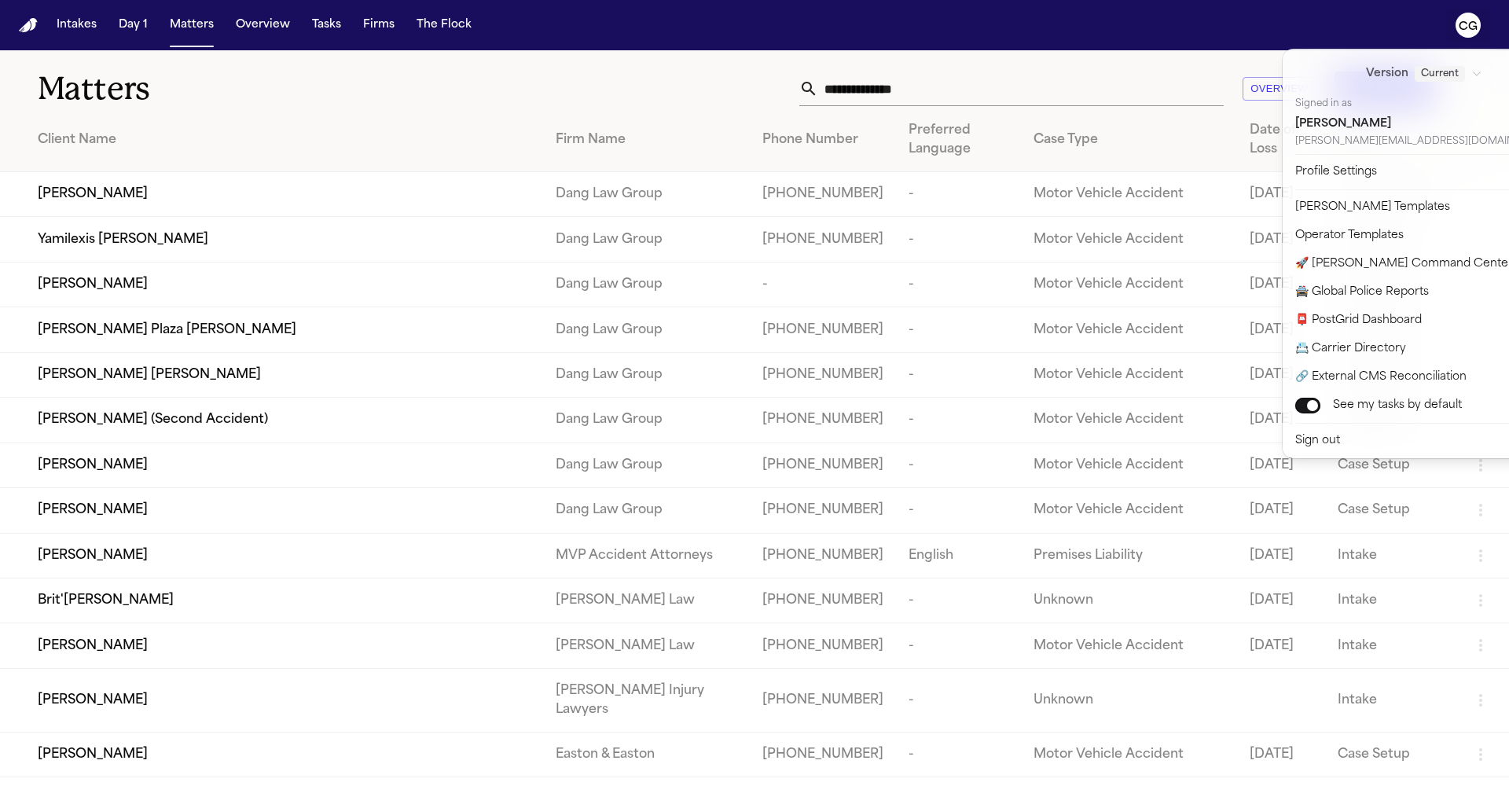
click at [1318, 27] on text "CG" at bounding box center [1467, 26] width 19 height 11
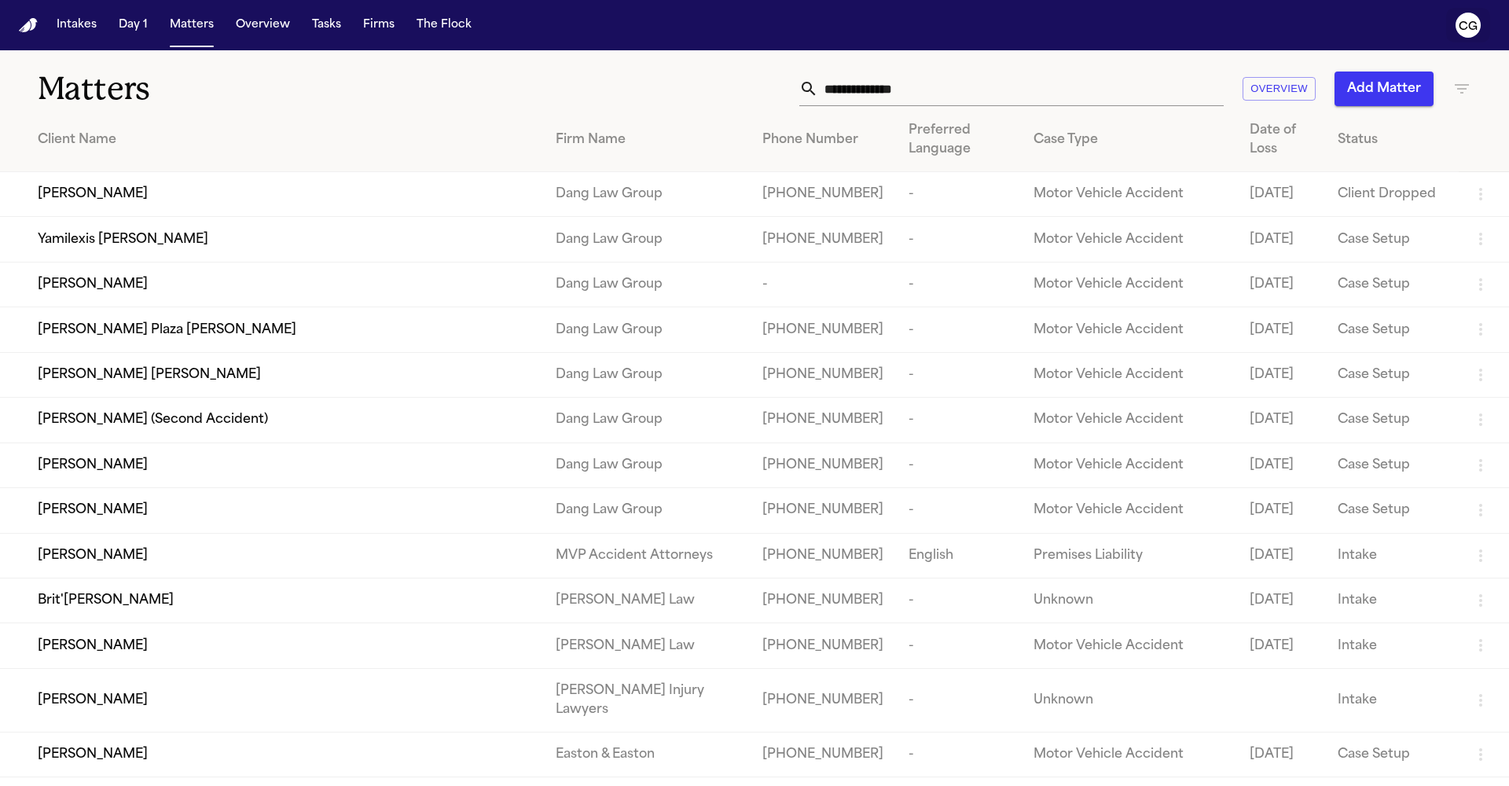
click at [1318, 27] on text "CG" at bounding box center [1467, 26] width 19 height 11
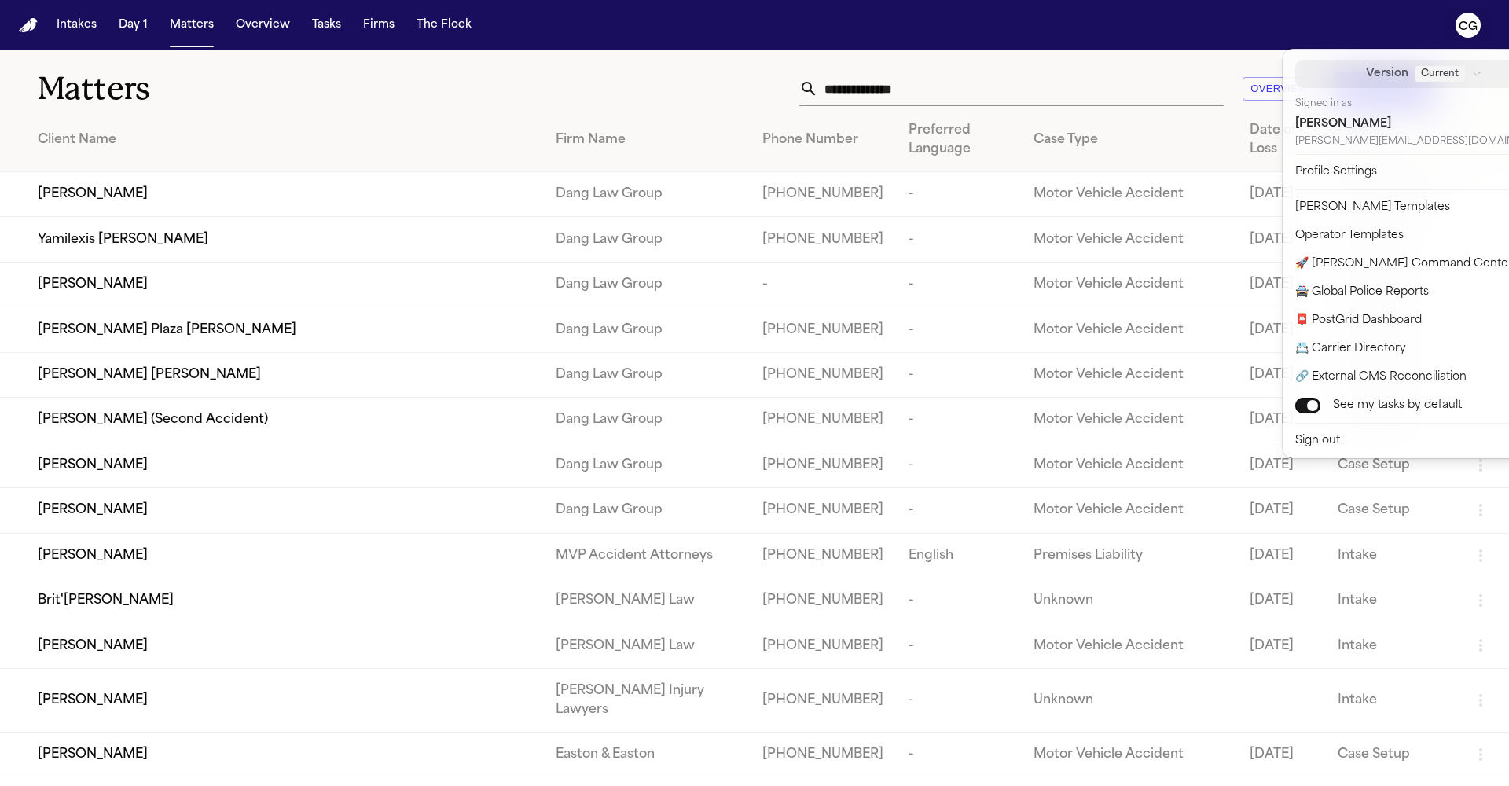
click at [1318, 75] on span "Version" at bounding box center [1387, 73] width 42 height 19
click at [1318, 73] on icon "button" at bounding box center [1476, 73] width 11 height 11
click at [1318, 75] on icon "button" at bounding box center [1476, 73] width 7 height 3
click at [1318, 68] on div "Version Current Signed in as Carol Gomez carol@finchlegal.com" at bounding box center [1433, 104] width 277 height 88
click at [1318, 177] on button "Profile Settings" at bounding box center [1432, 172] width 295 height 28
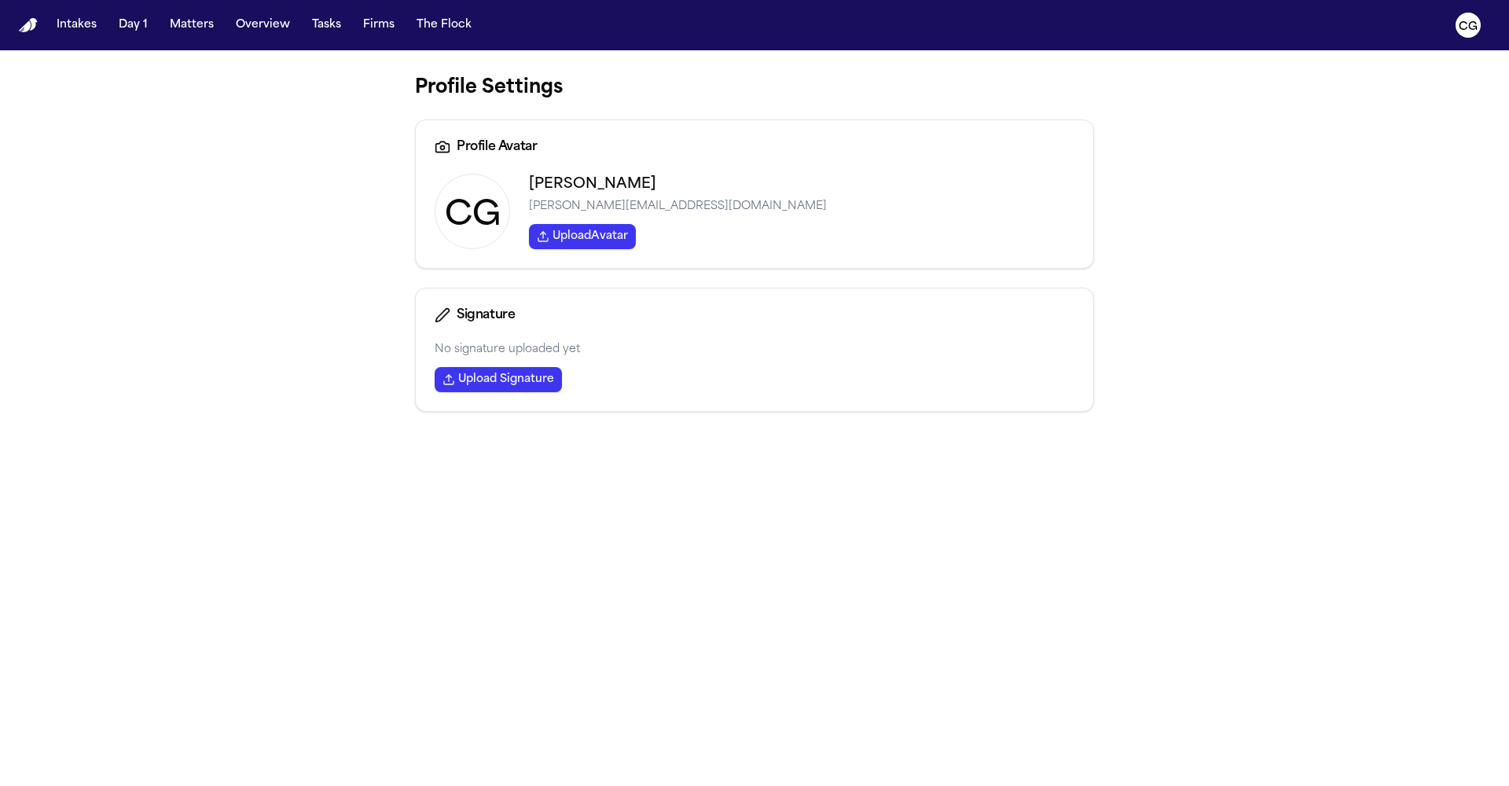
click at [455, 222] on text "CG" at bounding box center [473, 216] width 56 height 34
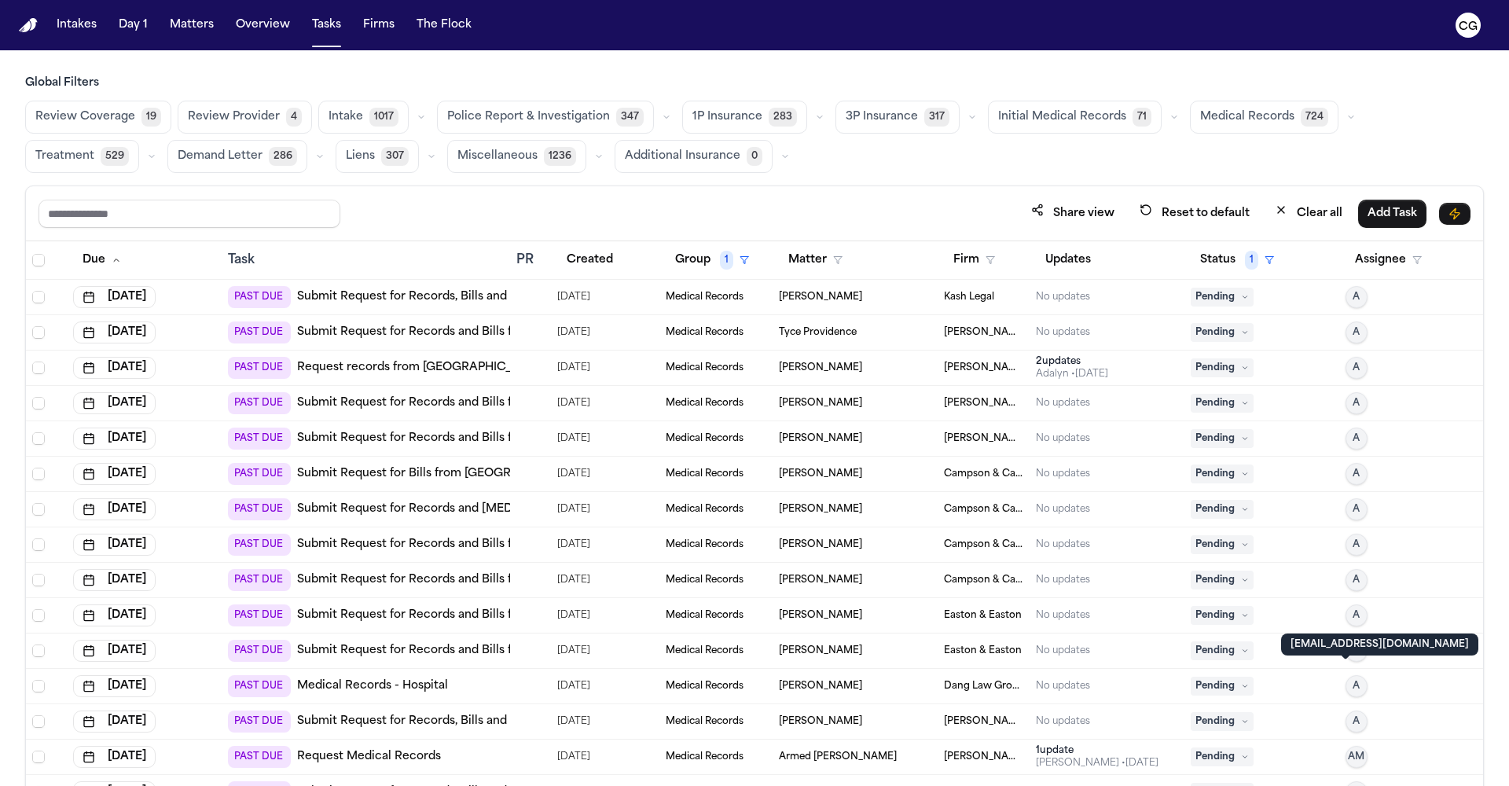
scroll to position [185, 0]
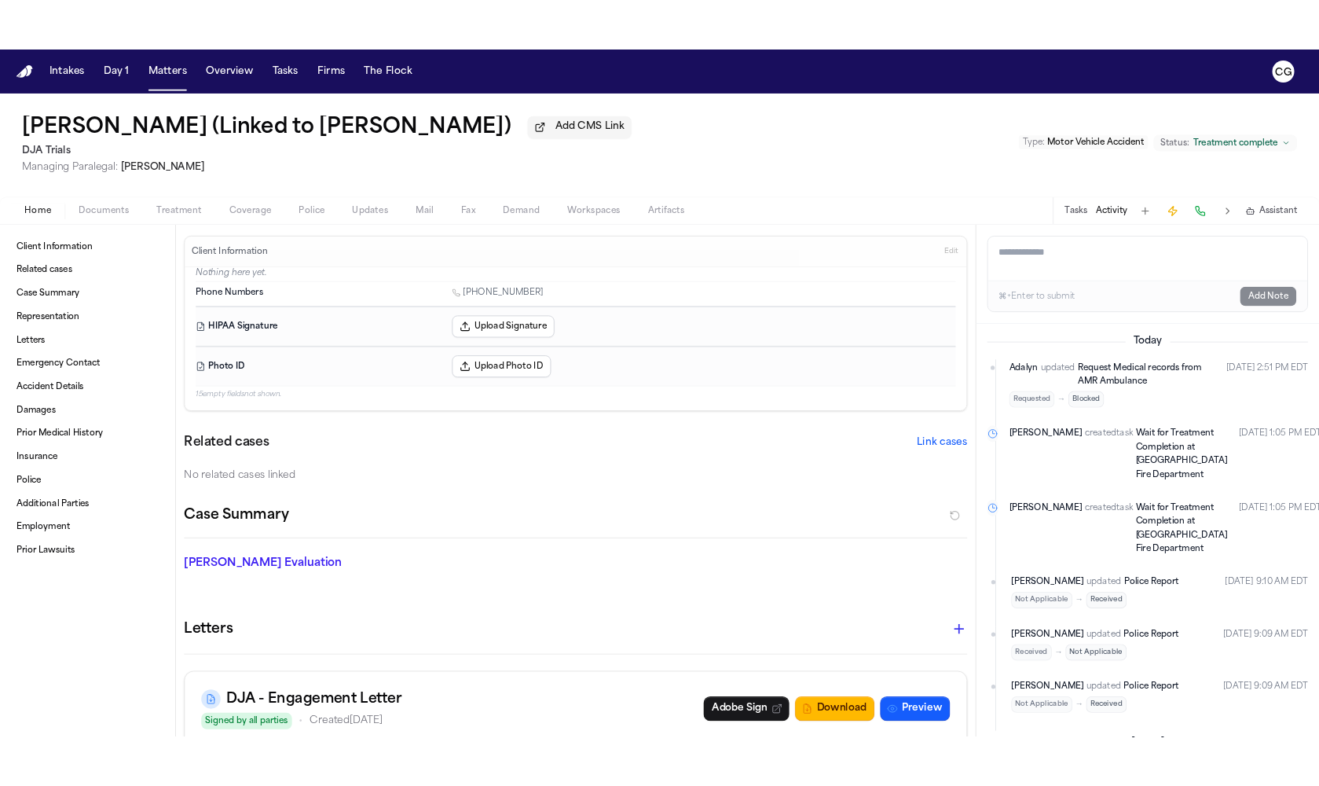
scroll to position [170, 0]
